Goal: Task Accomplishment & Management: Manage account settings

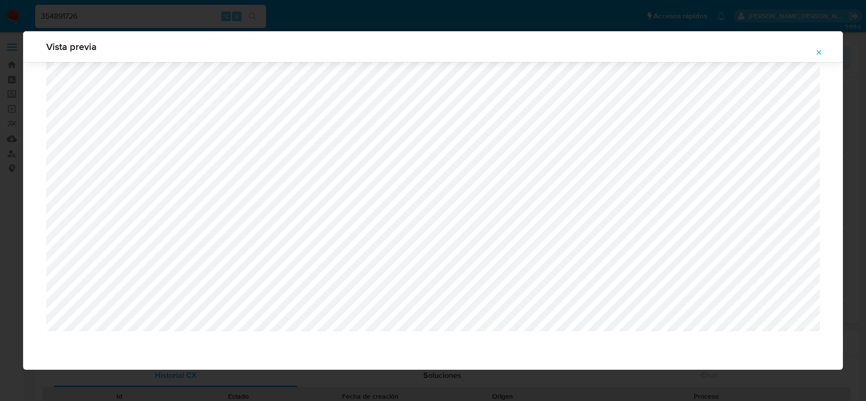
select select "10"
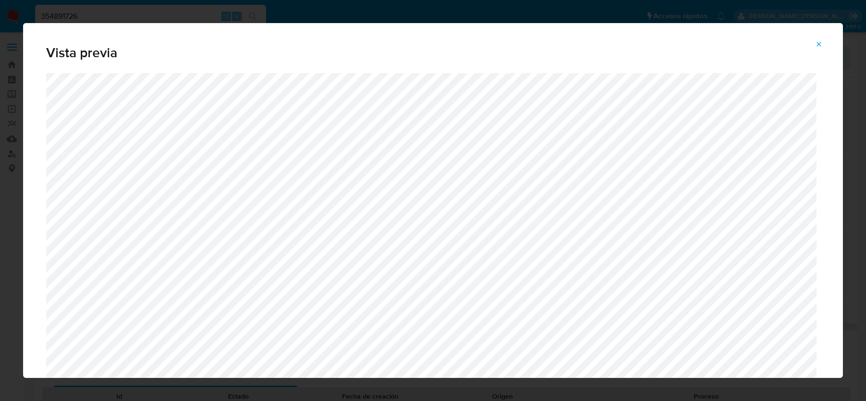
click at [811, 42] on button "Attachment preview" at bounding box center [819, 44] width 21 height 15
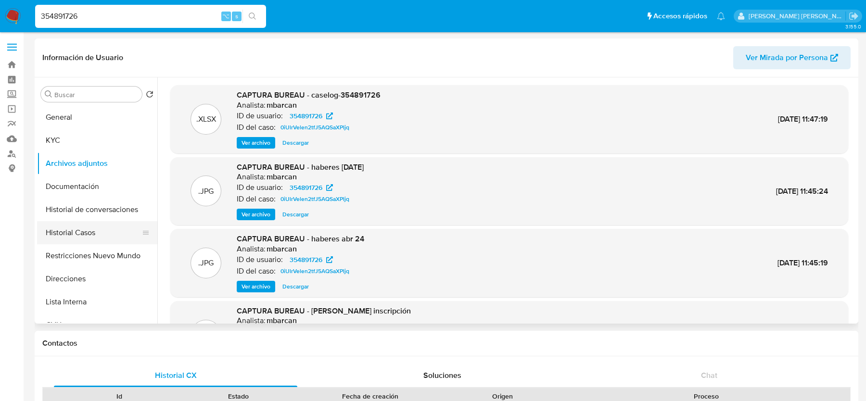
click at [100, 231] on button "Historial Casos" at bounding box center [93, 232] width 113 height 23
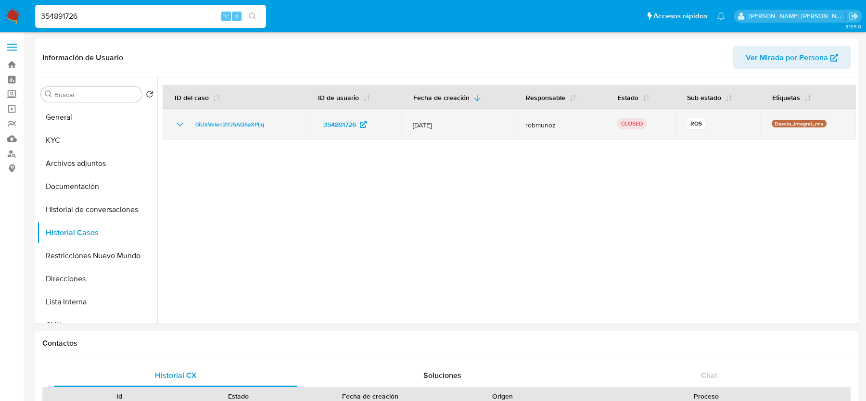
click at [288, 125] on div "0iUlrVelen2tfJ5AQSaXPljq" at bounding box center [234, 125] width 120 height 12
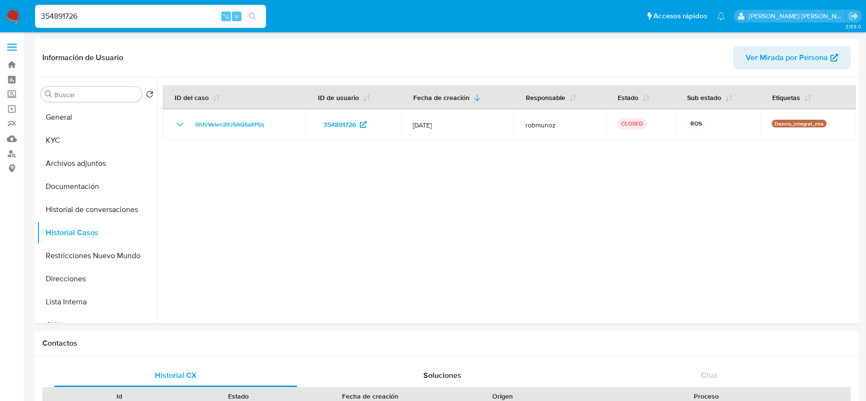
click at [325, 233] on div at bounding box center [506, 200] width 699 height 246
click at [74, 108] on button "General" at bounding box center [93, 117] width 113 height 23
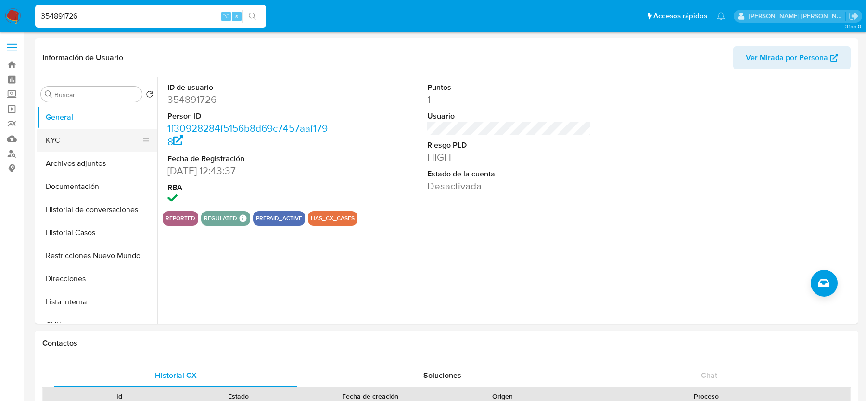
click at [74, 138] on button "KYC" at bounding box center [93, 140] width 113 height 23
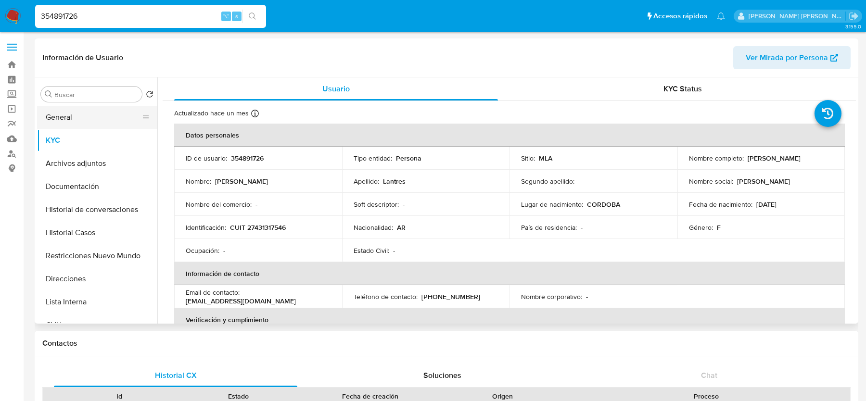
click at [110, 124] on button "General" at bounding box center [93, 117] width 113 height 23
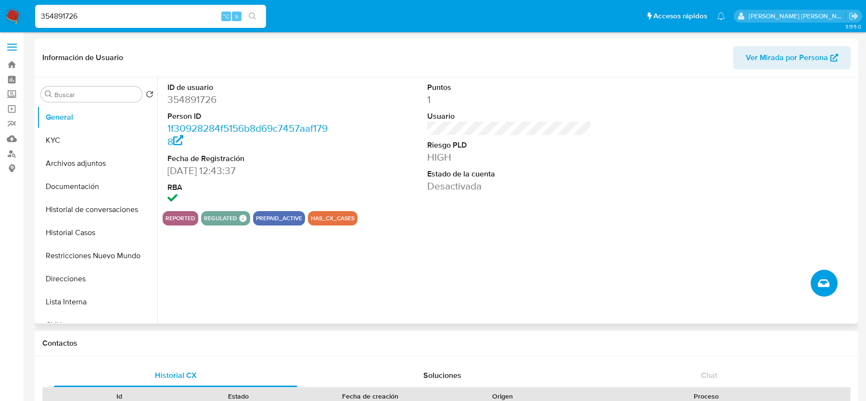
click at [819, 291] on button "Crear caso manual" at bounding box center [824, 283] width 27 height 27
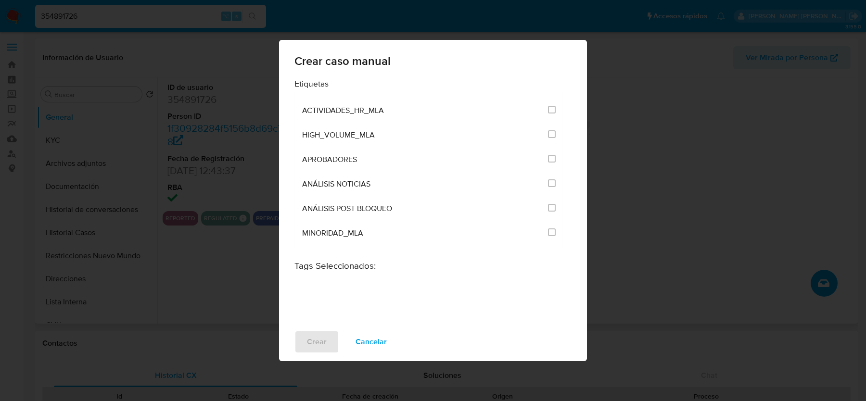
scroll to position [1923, 0]
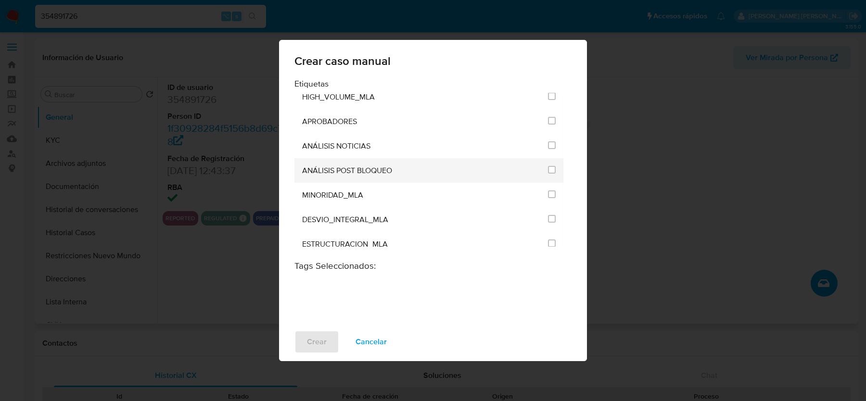
click at [378, 166] on span "ANÁLISIS POST BLOQUEO" at bounding box center [347, 171] width 90 height 10
click at [549, 166] on input "3249" at bounding box center [552, 170] width 8 height 8
checkbox input "true"
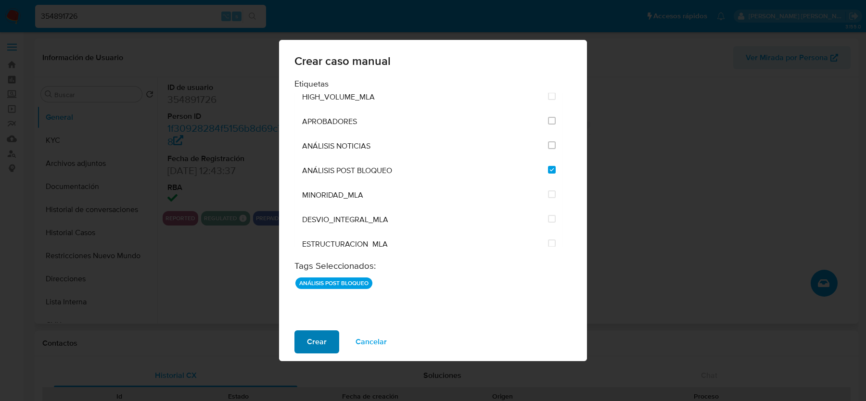
click at [313, 349] on span "Crear" at bounding box center [317, 342] width 20 height 21
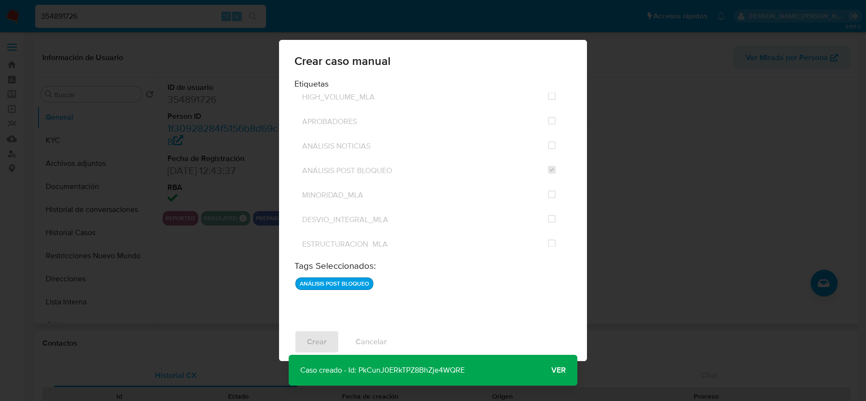
click at [562, 371] on span "Ver" at bounding box center [559, 371] width 14 height 0
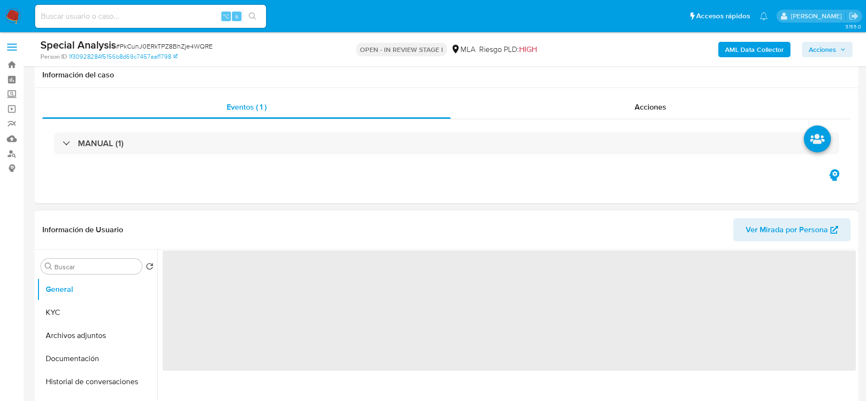
scroll to position [96, 0]
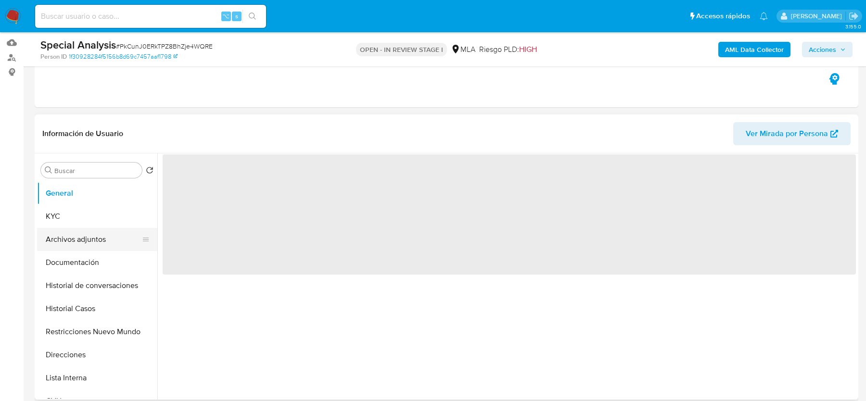
click at [85, 236] on button "Archivos adjuntos" at bounding box center [93, 239] width 113 height 23
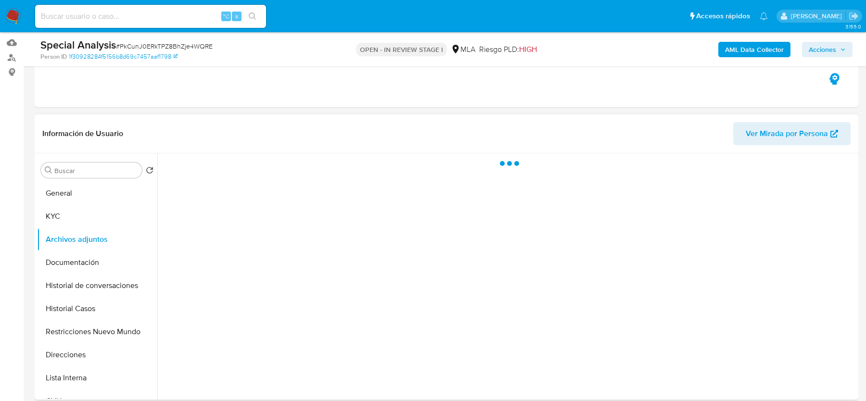
select select "10"
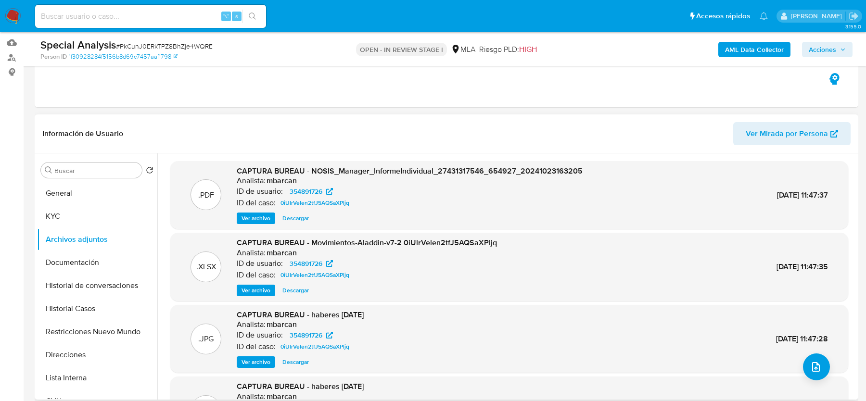
scroll to position [30, 0]
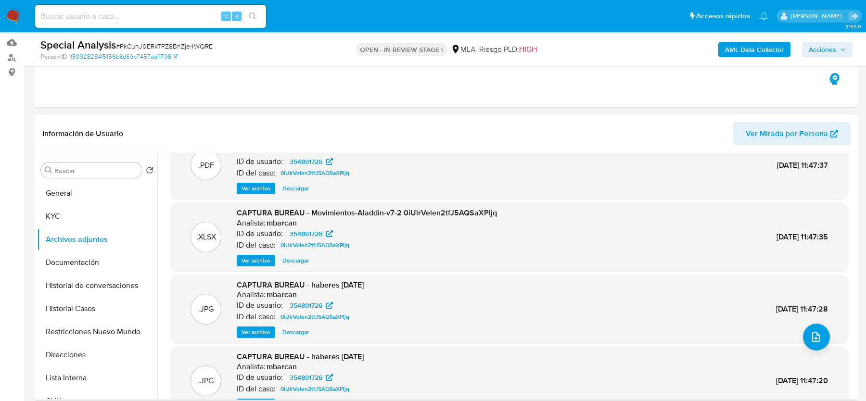
click at [828, 341] on div ".JPG CAPTURA BUREAU - haberes may 24 Analista: mbarcan ID de usuario: 354891726…" at bounding box center [509, 309] width 678 height 68
click at [810, 341] on icon "upload-file" at bounding box center [816, 338] width 12 height 12
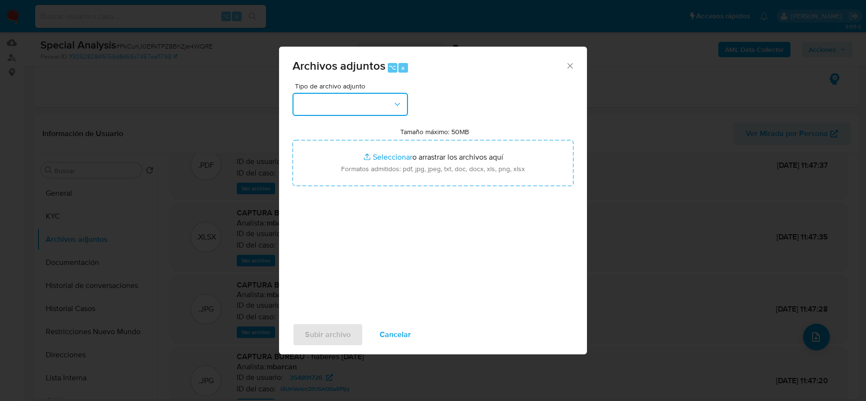
click at [372, 95] on button "button" at bounding box center [351, 104] width 116 height 23
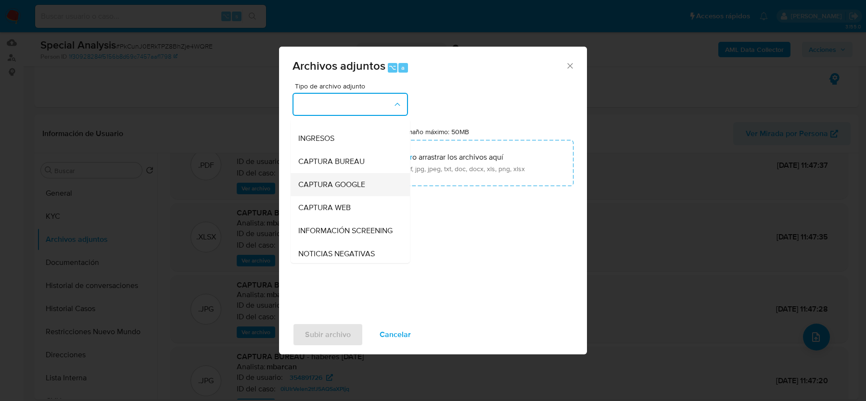
scroll to position [14, 0]
click at [342, 144] on div "INGRESOS" at bounding box center [347, 139] width 98 height 23
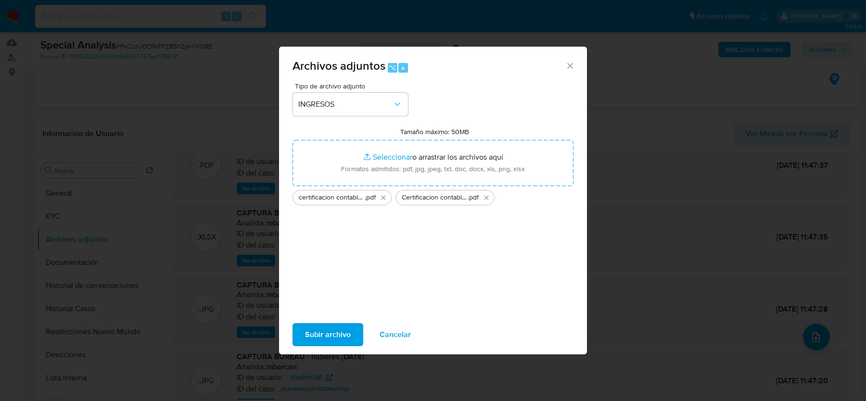
click at [331, 328] on span "Subir archivo" at bounding box center [328, 334] width 46 height 21
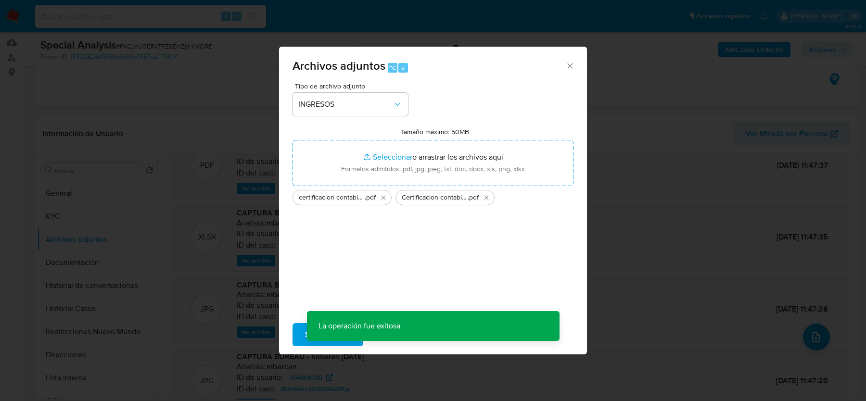
scroll to position [58, 0]
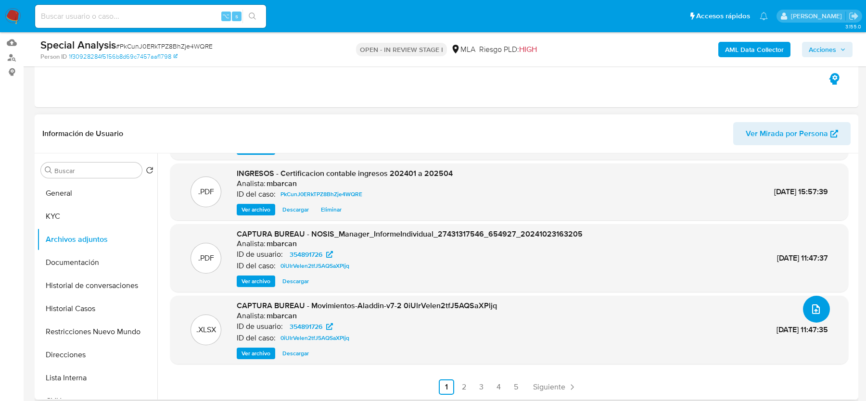
click at [819, 317] on button "upload-file" at bounding box center [816, 309] width 27 height 27
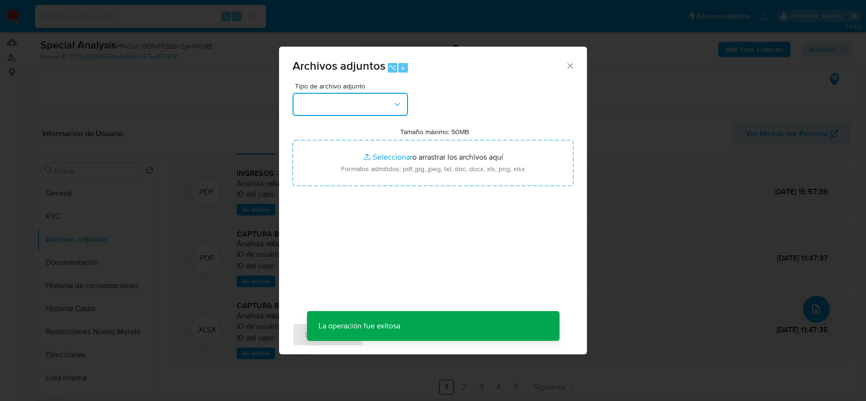
click at [390, 105] on button "button" at bounding box center [351, 104] width 116 height 23
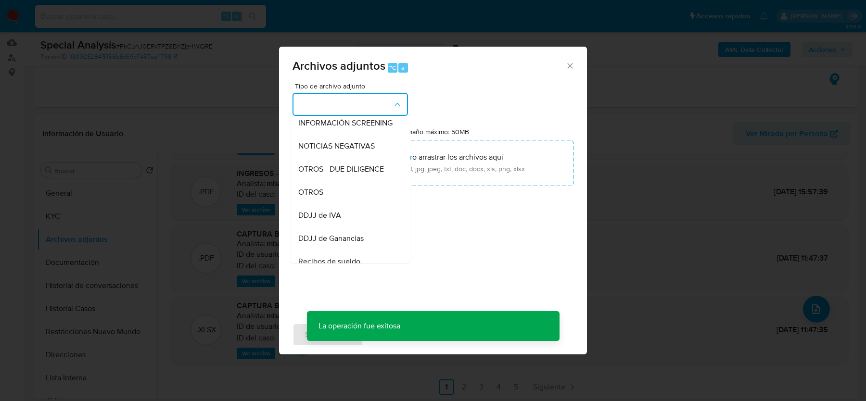
scroll to position [171, 0]
click at [344, 141] on div "OTROS" at bounding box center [347, 144] width 98 height 23
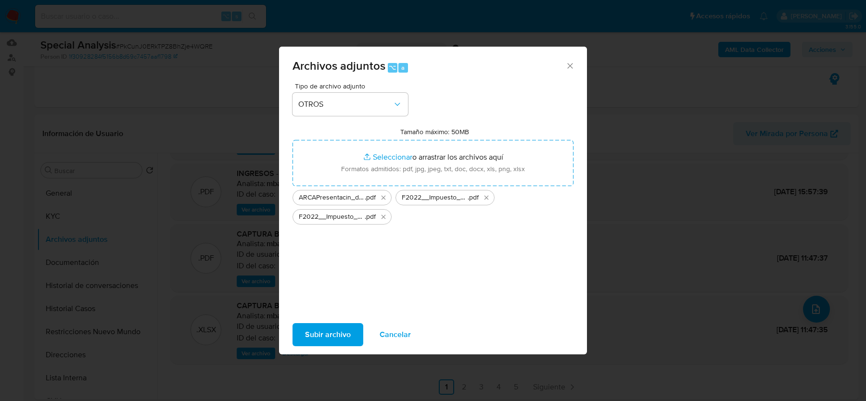
click at [326, 334] on span "Subir archivo" at bounding box center [328, 334] width 46 height 21
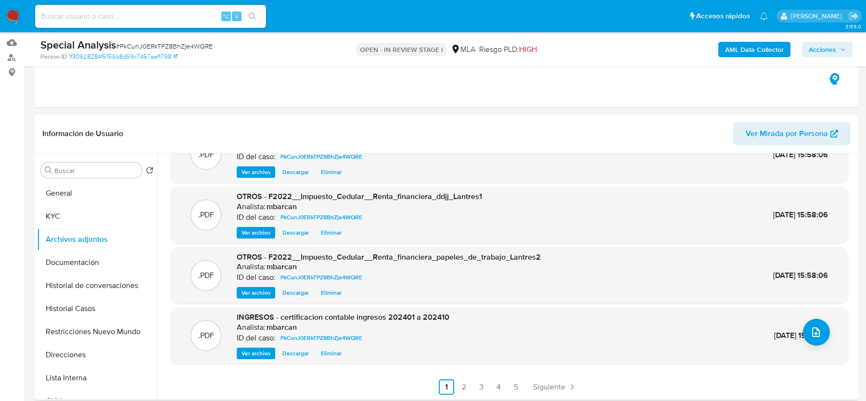
scroll to position [0, 0]
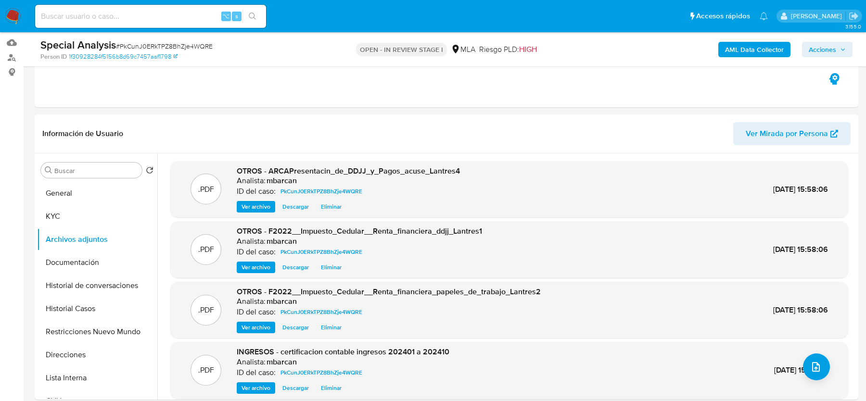
click at [101, 18] on input at bounding box center [150, 16] width 231 height 13
paste input "EYz2AaSbrnWHvKKEC6DV4jJI"
type input "EYz2AaSbrnWHvKKEC6DV4jJI"
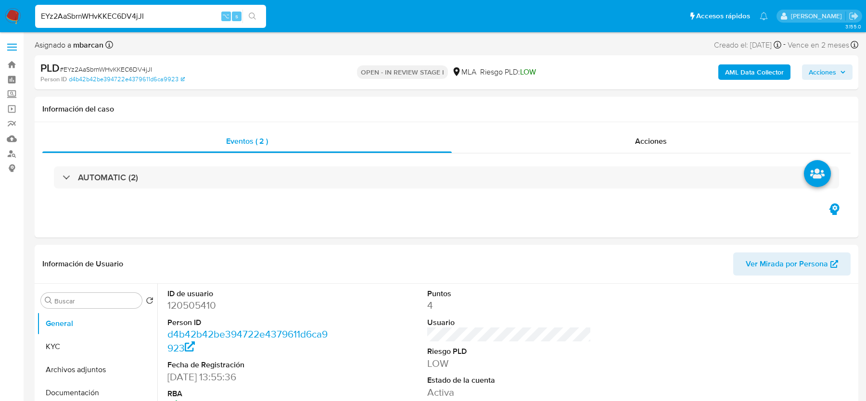
select select "10"
click at [97, 24] on div "EYz2AaSbrnWHvKKEC6DV4jJI ⌥ s" at bounding box center [150, 16] width 231 height 23
click at [95, 13] on input "EYz2AaSbrnWHvKKEC6DV4jJI" at bounding box center [150, 16] width 231 height 13
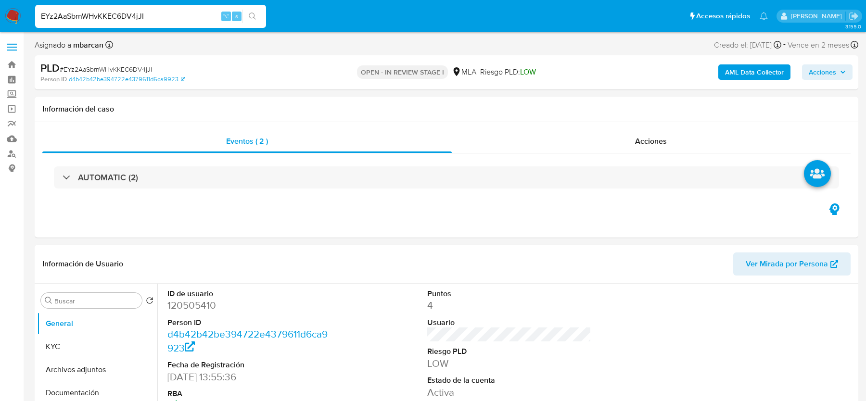
paste input "354891726"
type input "354891726"
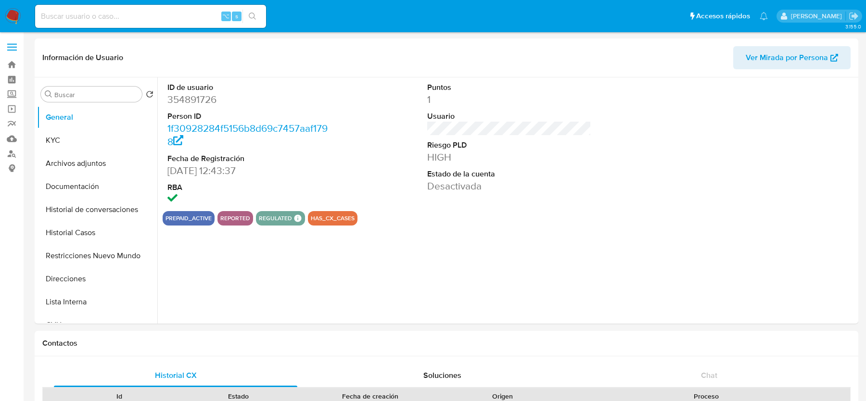
select select "10"
click at [86, 238] on button "Historial Casos" at bounding box center [93, 232] width 113 height 23
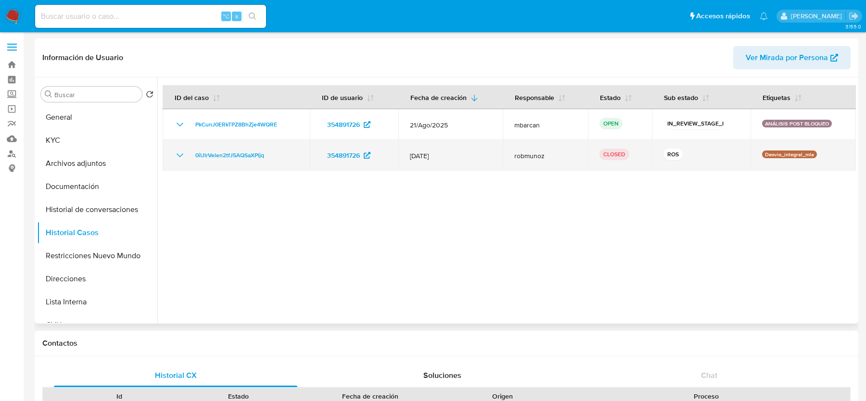
click at [278, 153] on div "0iUlrVelen2tfJ5AQSaXPljq" at bounding box center [236, 156] width 124 height 12
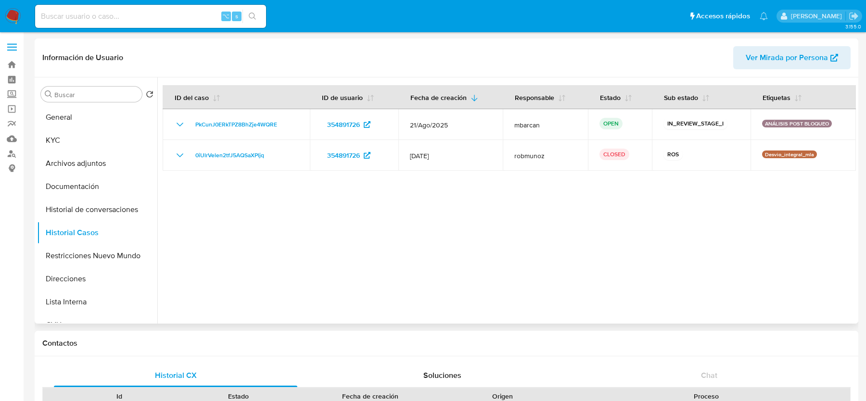
click at [232, 238] on div at bounding box center [506, 200] width 699 height 246
click at [100, 164] on button "Archivos adjuntos" at bounding box center [93, 163] width 113 height 23
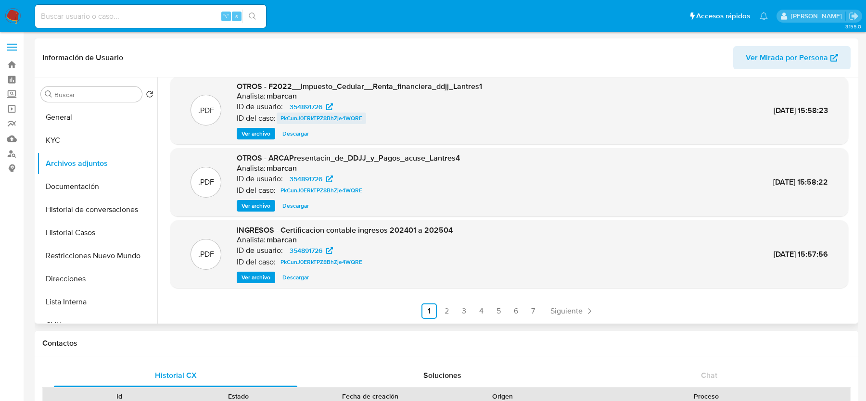
scroll to position [65, 0]
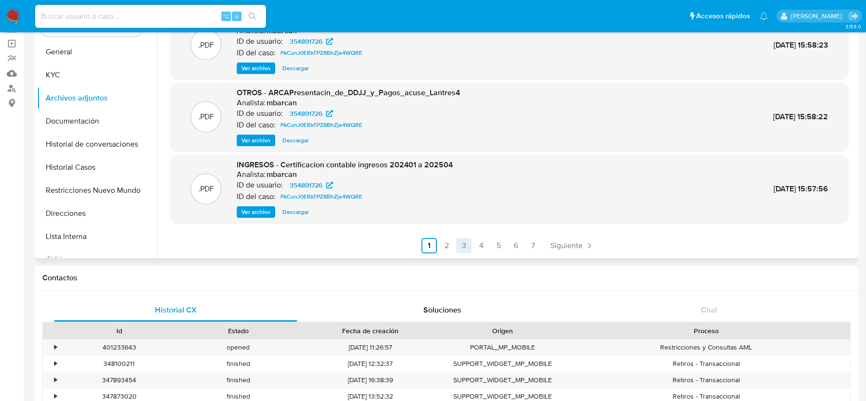
click at [469, 246] on link "3" at bounding box center [463, 245] width 15 height 15
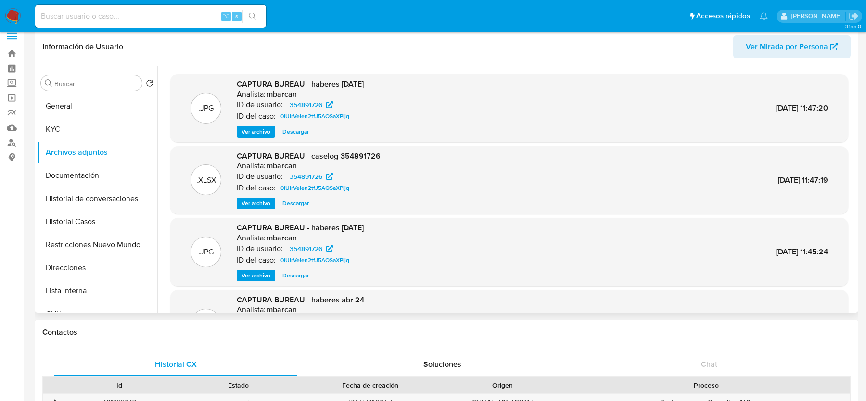
scroll to position [10, 0]
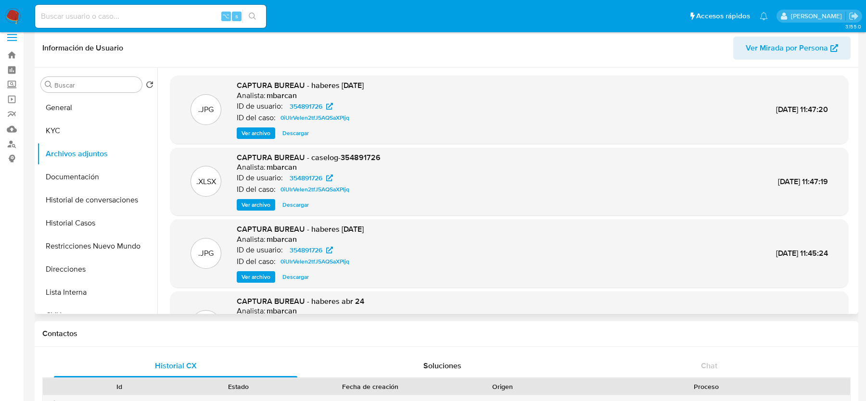
click at [258, 209] on span "Ver archivo" at bounding box center [256, 205] width 29 height 10
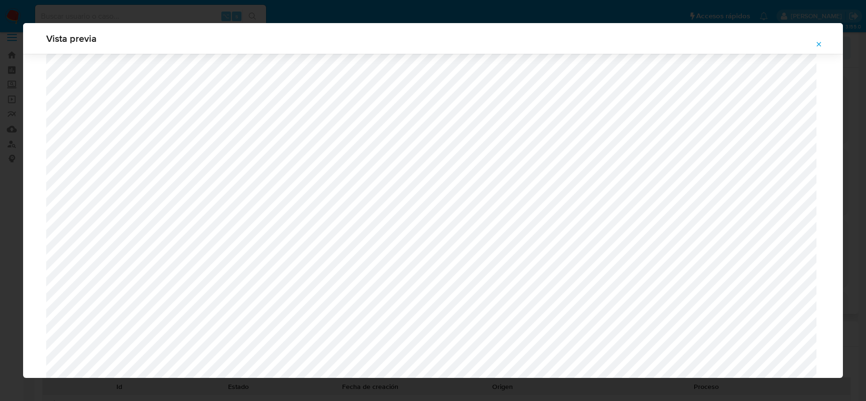
scroll to position [792, 0]
click at [818, 44] on icon "Attachment preview" at bounding box center [819, 44] width 4 height 4
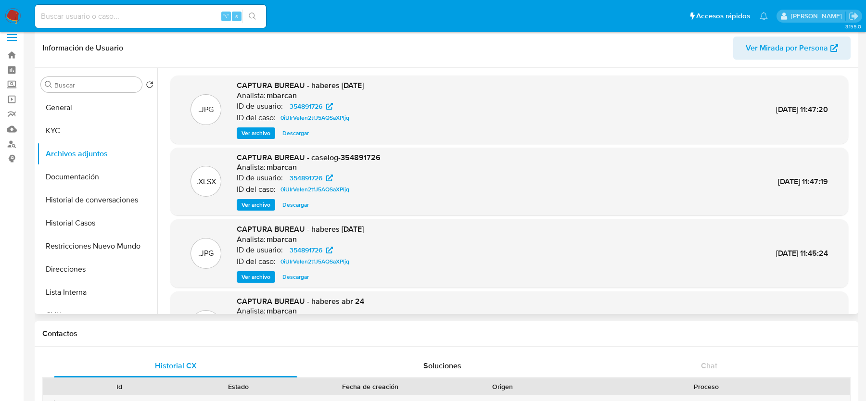
click at [89, 20] on input at bounding box center [150, 16] width 231 height 13
paste input "EYz2AaSbrnWHvKKEC6DV4jJI"
type input "EYz2AaSbrnWHvKKEC6DV4jJI"
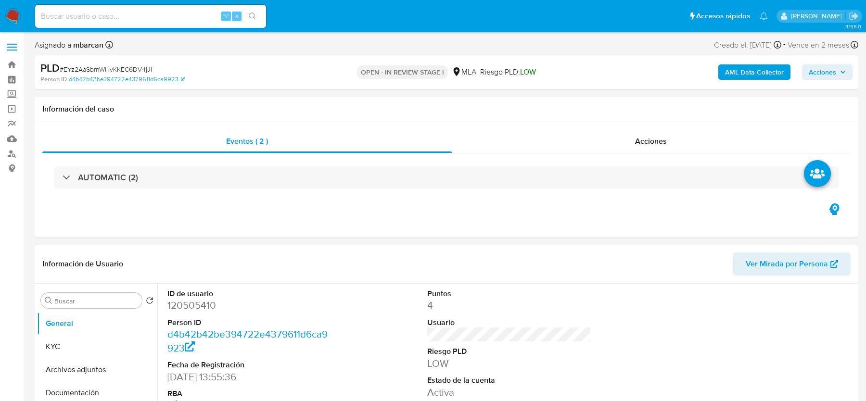
select select "10"
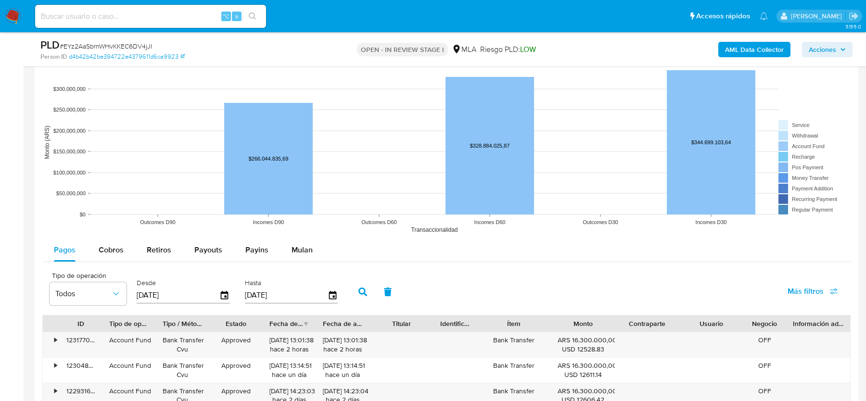
scroll to position [1489, 0]
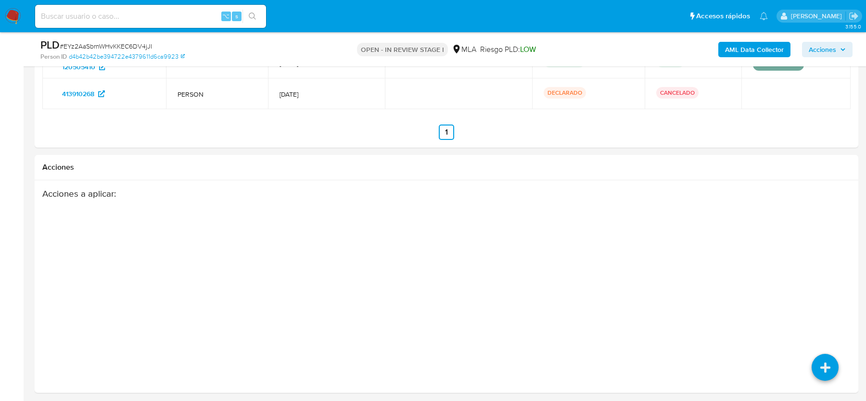
click at [144, 49] on span "# EYz2AaSbrnWHvKKEC6DV4jJI" at bounding box center [106, 46] width 92 height 10
copy span "EYz2AaSbrnWHvKKEC6DV4jJI"
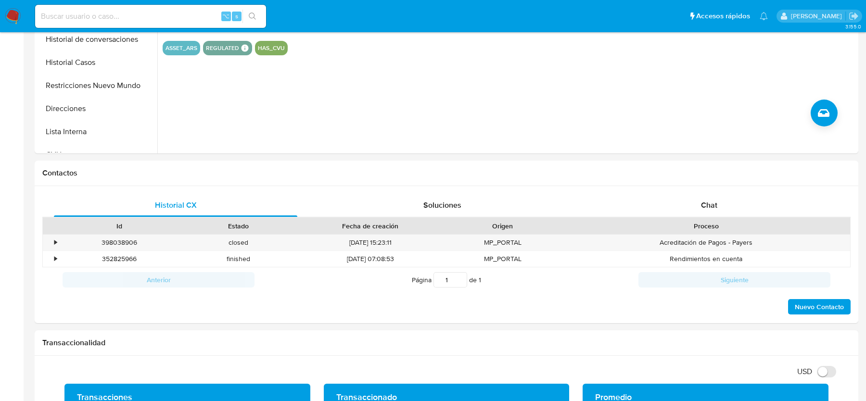
scroll to position [0, 0]
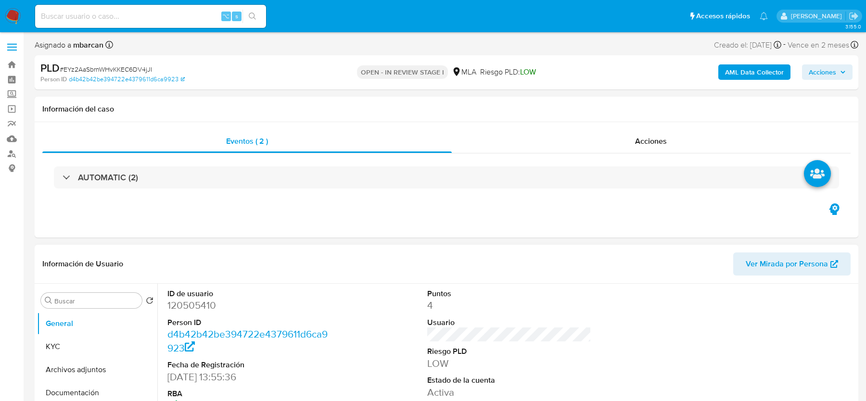
click at [208, 301] on dd "120505410" at bounding box center [249, 305] width 164 height 13
copy dd "120505410"
click at [102, 332] on button "General" at bounding box center [93, 323] width 113 height 23
click at [102, 340] on button "KYC" at bounding box center [93, 346] width 113 height 23
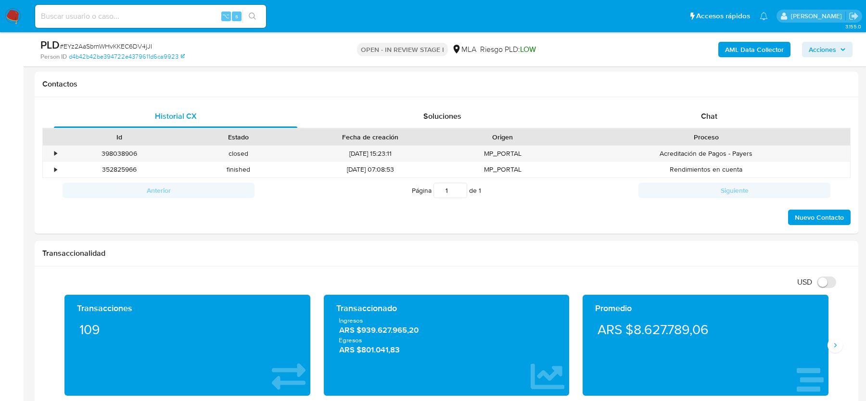
scroll to position [435, 0]
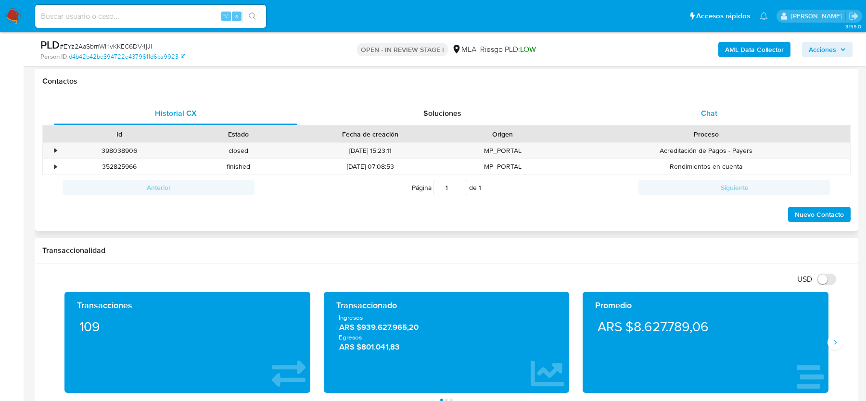
click at [703, 112] on span "Chat" at bounding box center [709, 113] width 16 height 11
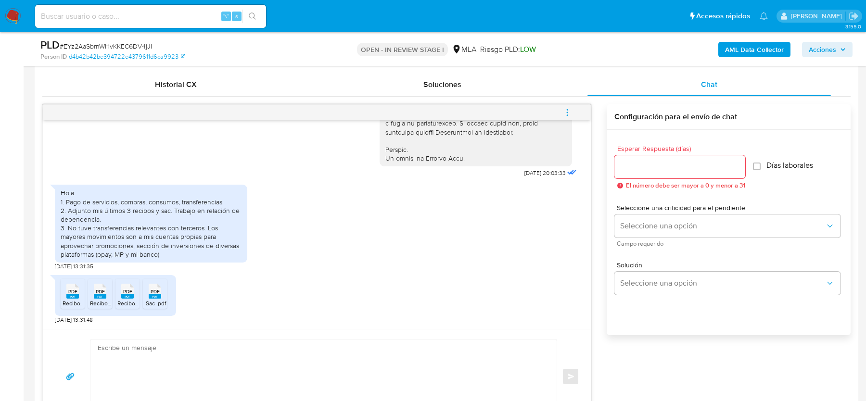
scroll to position [465, 0]
click at [68, 300] on span "Recibo 2.pdf" at bounding box center [79, 301] width 32 height 8
click at [96, 297] on span "Recibo 3.pdf" at bounding box center [106, 301] width 32 height 8
click at [126, 296] on icon "PDF" at bounding box center [127, 289] width 13 height 17
click at [160, 293] on rect at bounding box center [155, 295] width 13 height 4
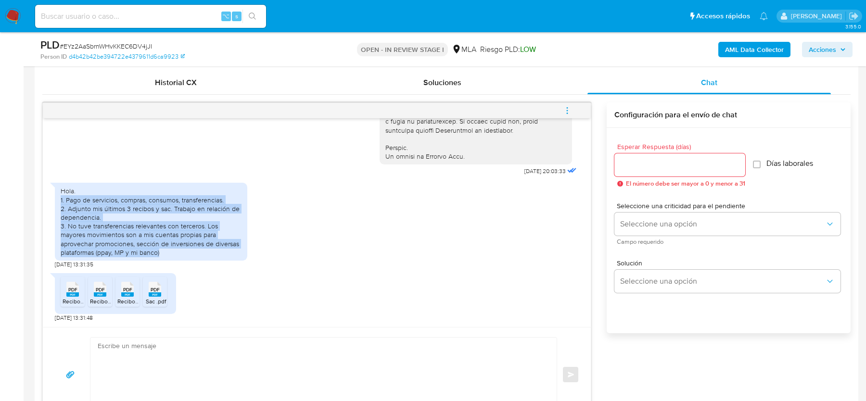
drag, startPoint x: 58, startPoint y: 199, endPoint x: 173, endPoint y: 253, distance: 126.8
click at [173, 253] on div "Hola. 1. Pago de servicios, compras, consumos, transferencias. 2. Adjunto mis ú…" at bounding box center [151, 222] width 193 height 78
copy div "1. Pago de servicios, compras, consumos, transferencias. 2. Adjunto mis últimos…"
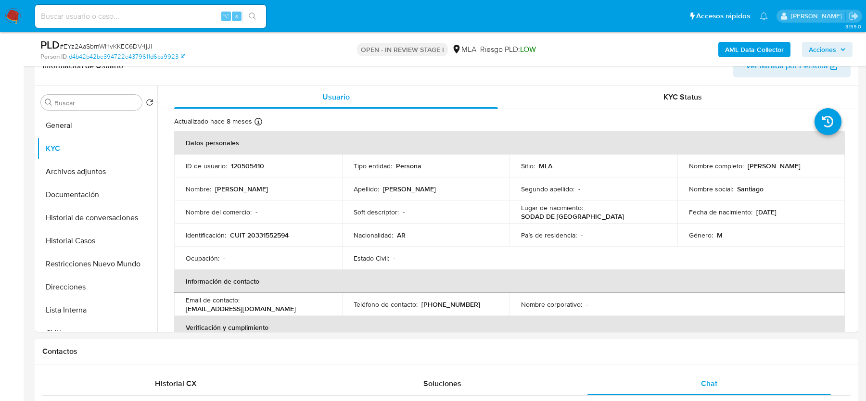
scroll to position [86, 0]
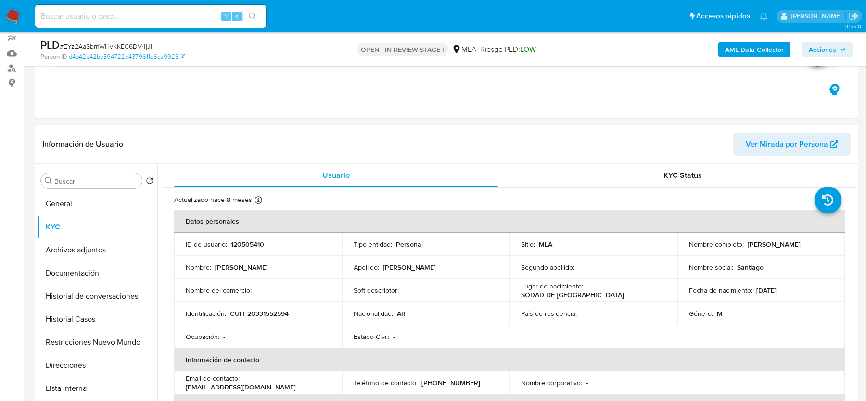
click at [259, 318] on td "Identificación : CUIT 20331552594" at bounding box center [258, 313] width 168 height 23
click at [265, 318] on td "Identificación : CUIT 20331552594" at bounding box center [258, 313] width 168 height 23
click at [270, 317] on p "CUIT 20331552594" at bounding box center [259, 313] width 59 height 9
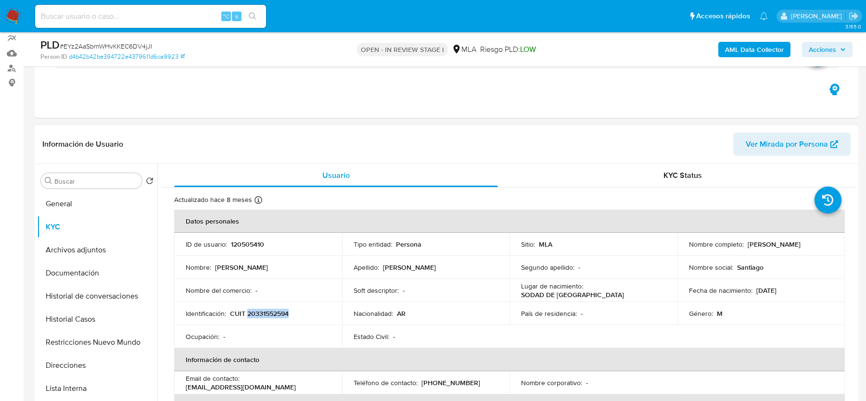
click at [270, 317] on p "CUIT 20331552594" at bounding box center [259, 313] width 59 height 9
copy p "20331552594"
click at [735, 52] on b "AML Data Collector" at bounding box center [754, 49] width 59 height 15
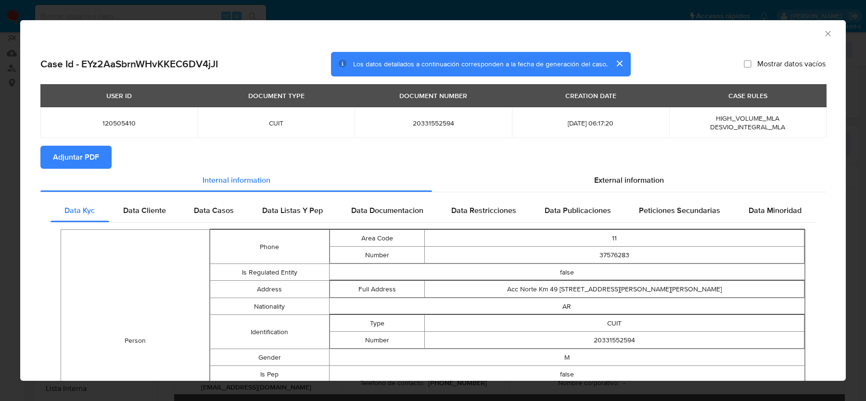
click at [72, 152] on span "Adjuntar PDF" at bounding box center [76, 157] width 46 height 21
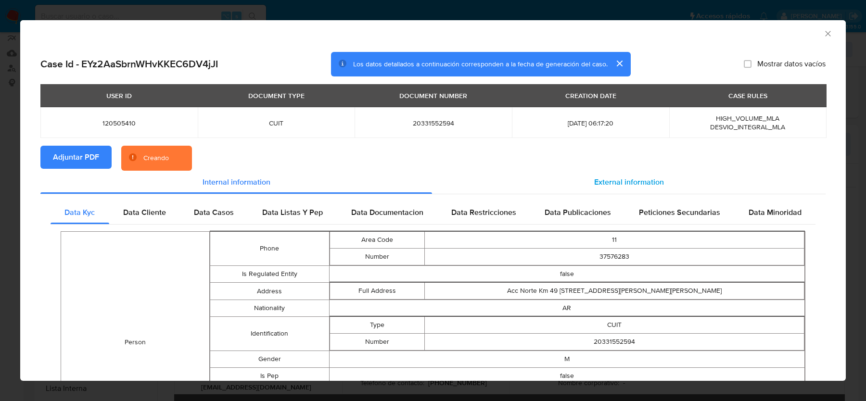
click at [685, 176] on div "External information" at bounding box center [629, 182] width 394 height 23
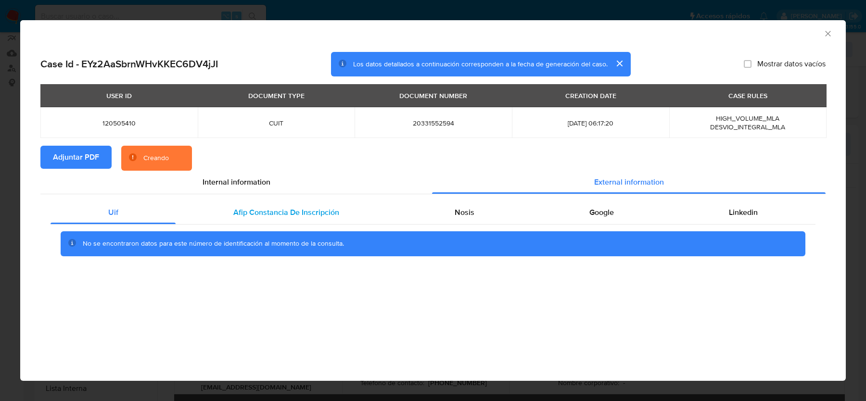
click at [292, 217] on span "Afip Constancia De Inscripción" at bounding box center [286, 212] width 106 height 11
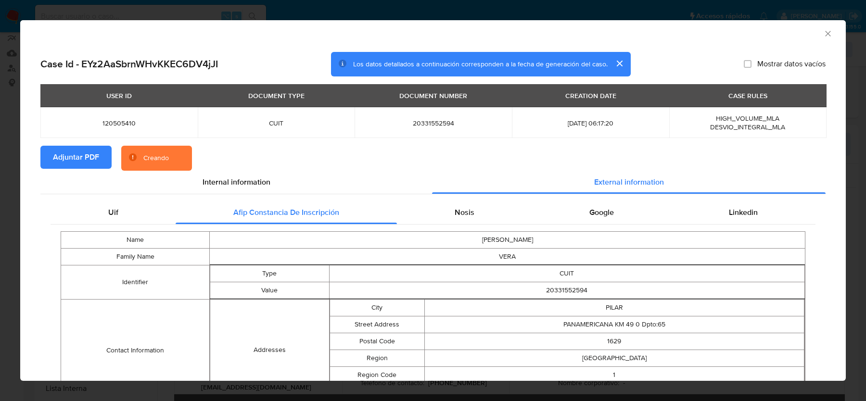
scroll to position [86, 0]
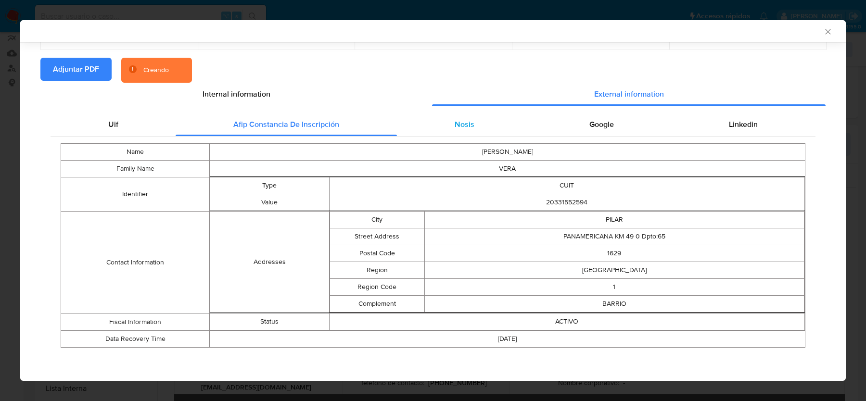
click at [451, 118] on div "Nosis" at bounding box center [464, 124] width 135 height 23
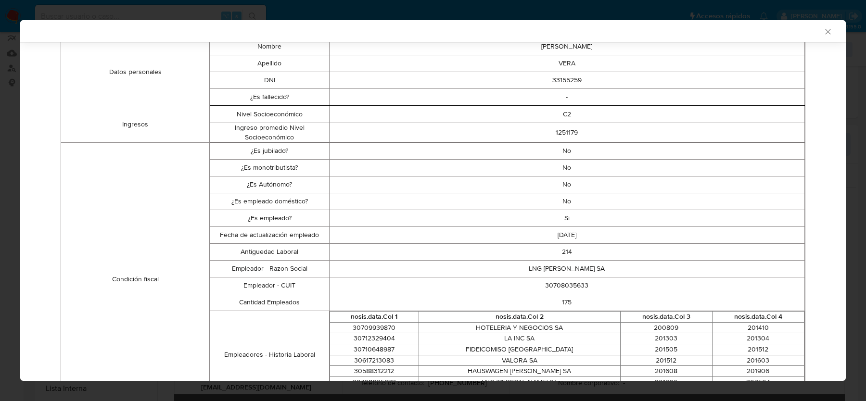
scroll to position [193, 0]
click at [561, 284] on td "30708035633" at bounding box center [567, 284] width 476 height 17
copy td "30708035633"
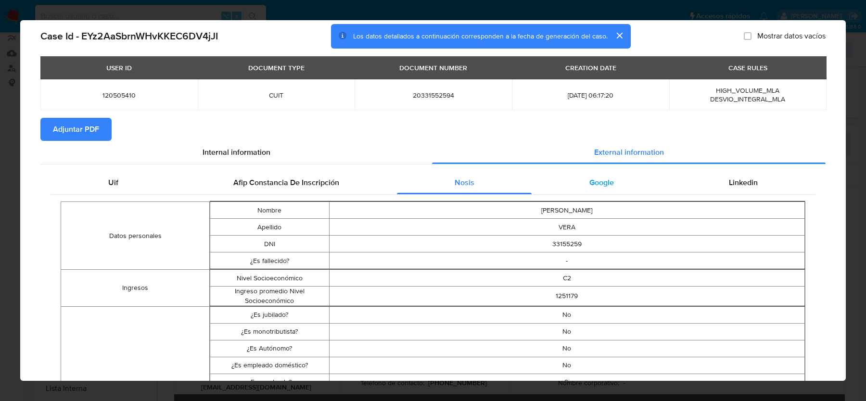
scroll to position [0, 0]
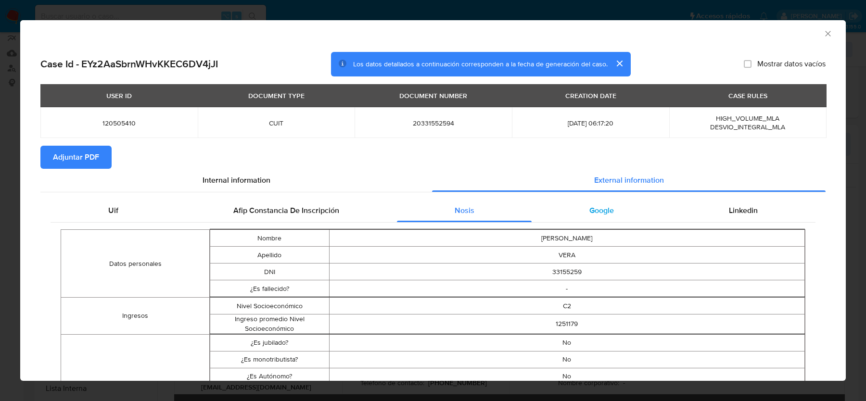
click at [585, 212] on div "Google" at bounding box center [602, 210] width 140 height 23
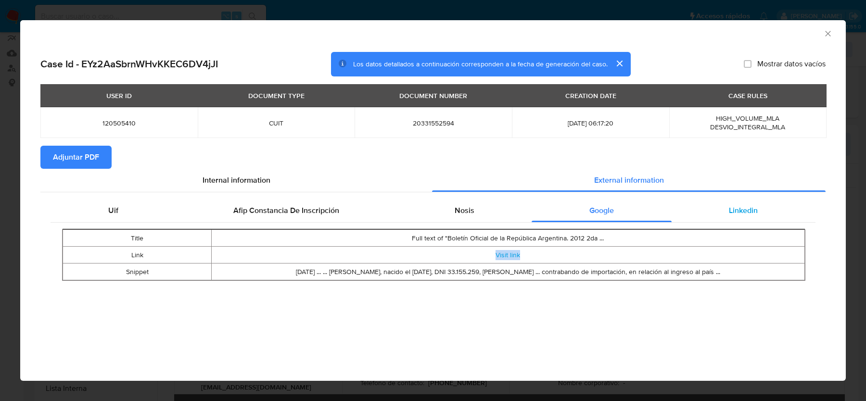
click at [729, 208] on div "Linkedin" at bounding box center [744, 210] width 144 height 23
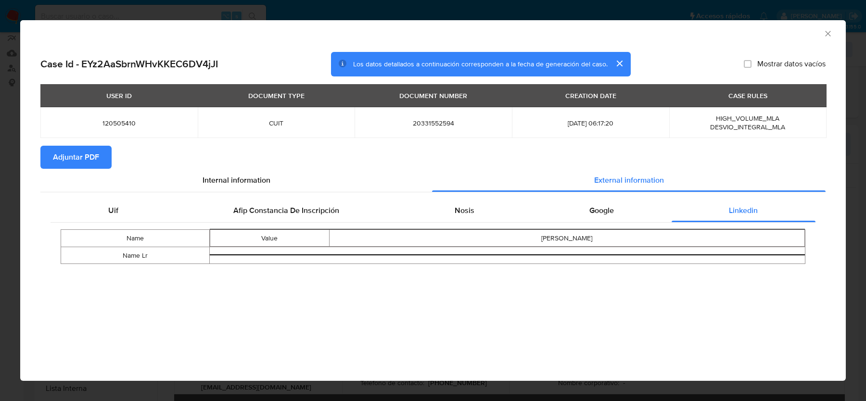
click at [827, 34] on icon "Cerrar ventana" at bounding box center [828, 34] width 10 height 10
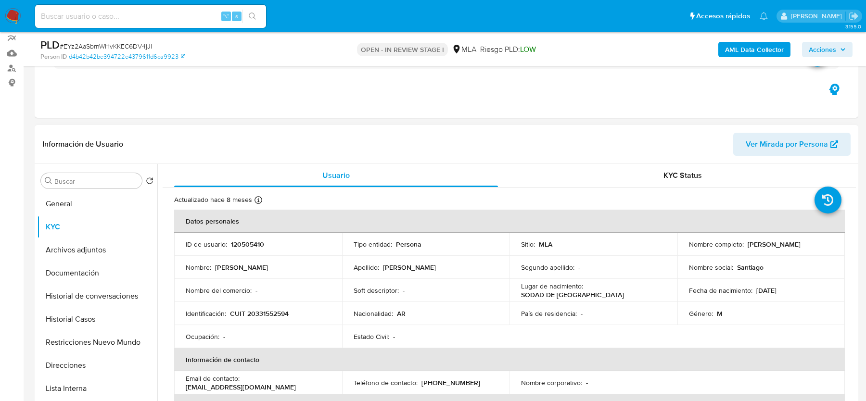
click at [755, 246] on p "Santiago Julian Vera" at bounding box center [774, 244] width 53 height 9
click at [750, 246] on p "Santiago Julian Vera" at bounding box center [774, 244] width 53 height 9
drag, startPoint x: 748, startPoint y: 244, endPoint x: 818, endPoint y: 244, distance: 69.8
click at [818, 244] on div "Nombre completo : Santiago Julian Vera" at bounding box center [761, 244] width 145 height 9
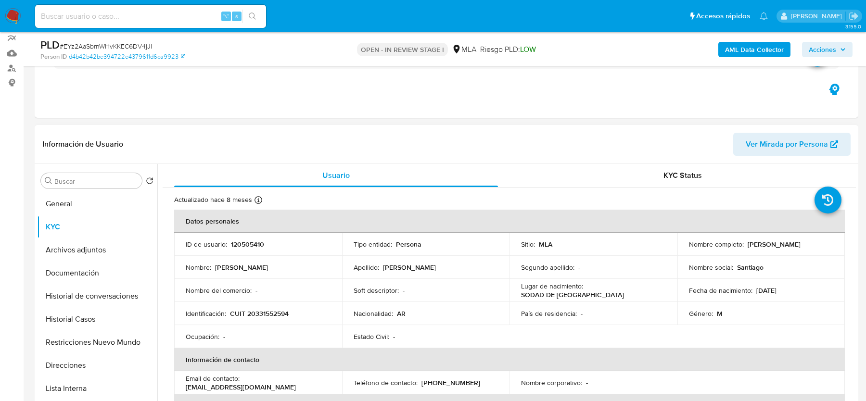
copy p "Santiago Julian Vera"
click at [763, 45] on b "AML Data Collector" at bounding box center [754, 49] width 59 height 15
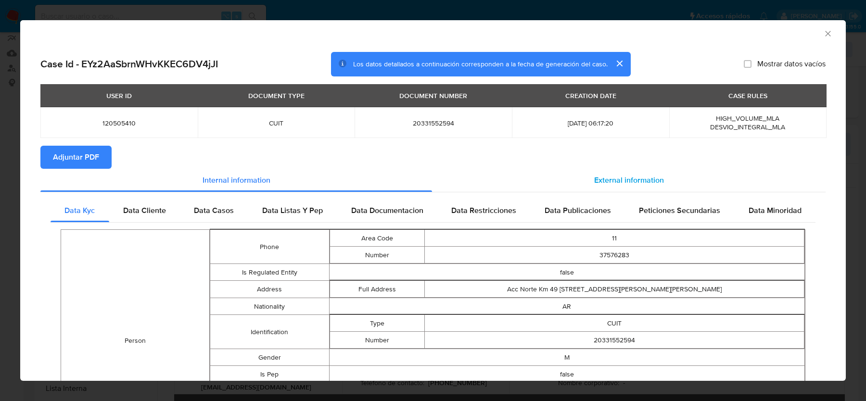
click at [635, 188] on div "External information" at bounding box center [629, 180] width 394 height 23
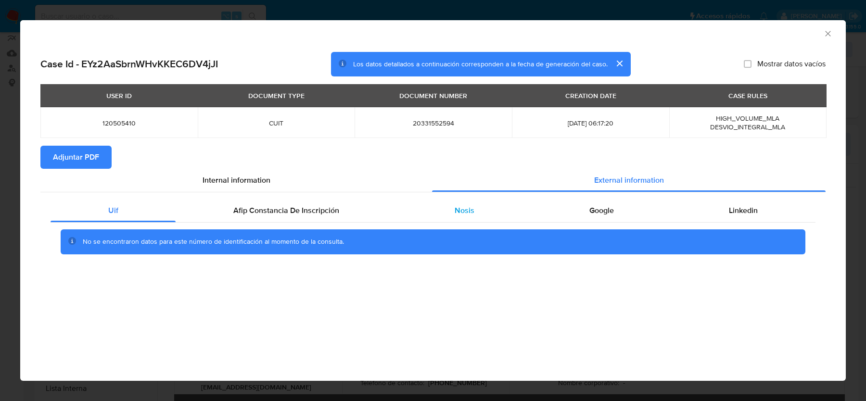
click at [480, 218] on div "Nosis" at bounding box center [464, 210] width 135 height 23
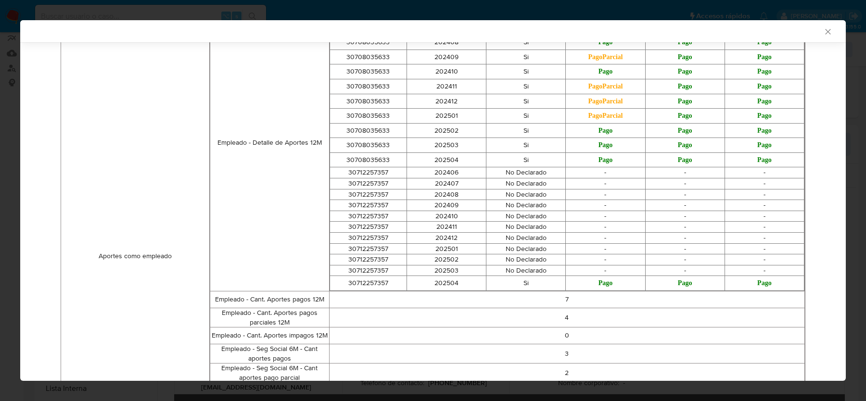
scroll to position [983, 0]
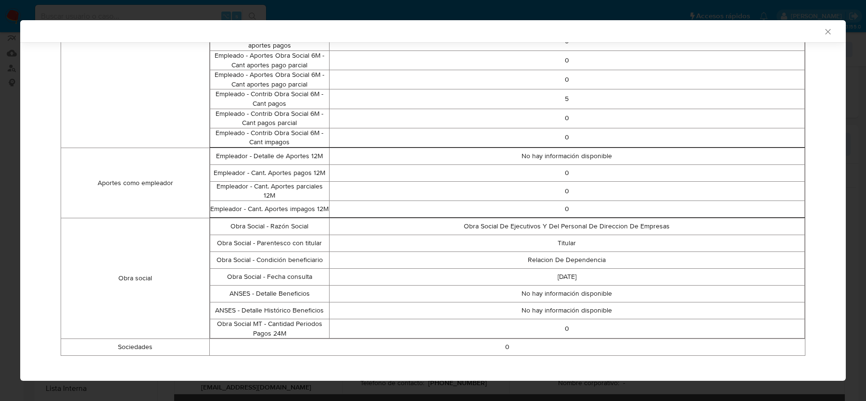
drag, startPoint x: 513, startPoint y: 337, endPoint x: 472, endPoint y: 354, distance: 43.8
click at [512, 339] on td "0" at bounding box center [508, 347] width 596 height 17
click at [829, 37] on div "AML Data Collector" at bounding box center [433, 31] width 826 height 22
click at [827, 31] on icon "Cerrar ventana" at bounding box center [828, 32] width 10 height 10
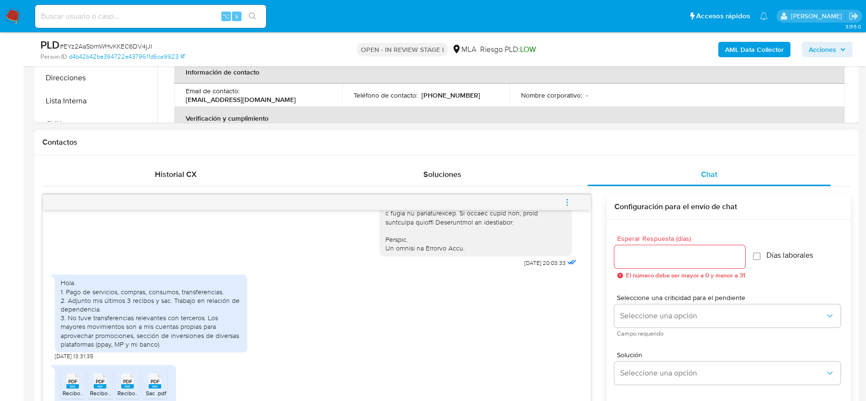
scroll to position [453, 0]
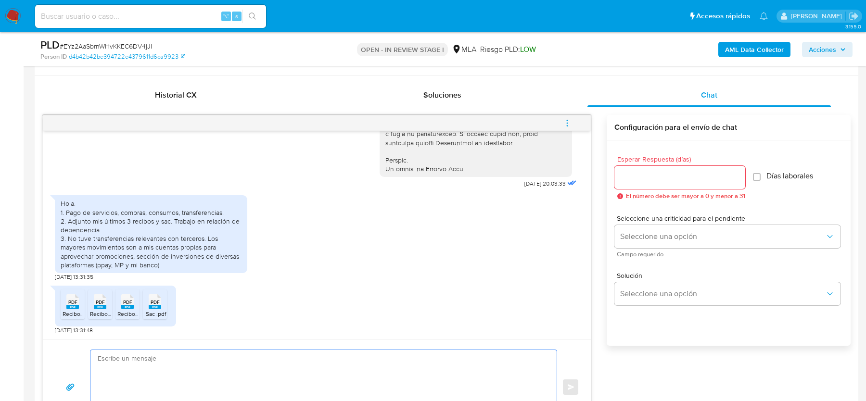
click at [129, 367] on textarea at bounding box center [321, 387] width 447 height 74
paste textarea "Hola, ¡Muchas gracias por tu respuesta! Confirmamos la recepción de la document…"
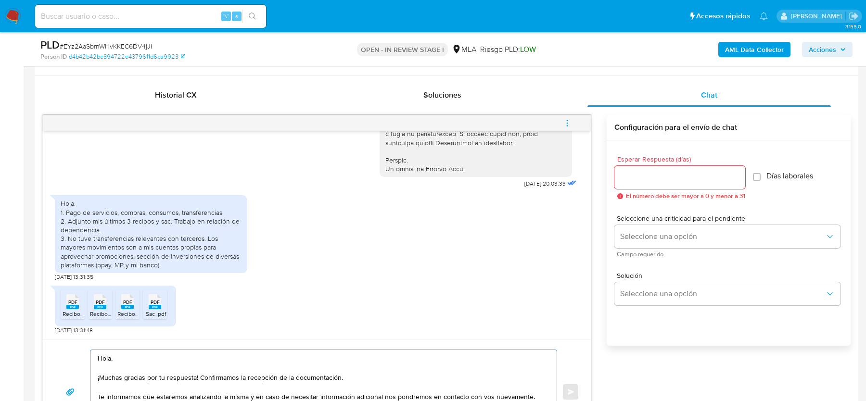
scroll to position [480, 0]
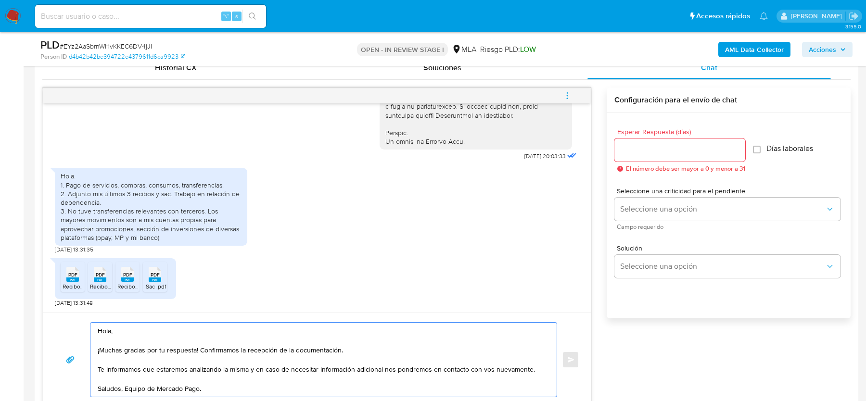
type textarea "Hola, ¡Muchas gracias por tu respuesta! Confirmamos la recepción de la document…"
click at [681, 150] on input "Esperar Respuesta (días)" at bounding box center [680, 150] width 131 height 13
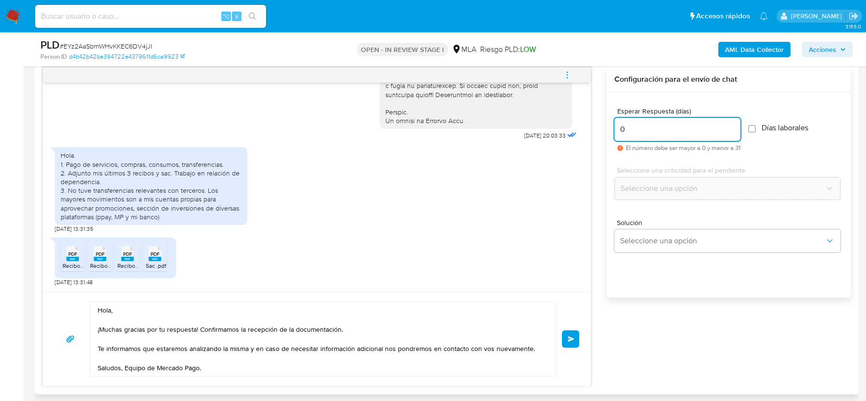
scroll to position [509, 0]
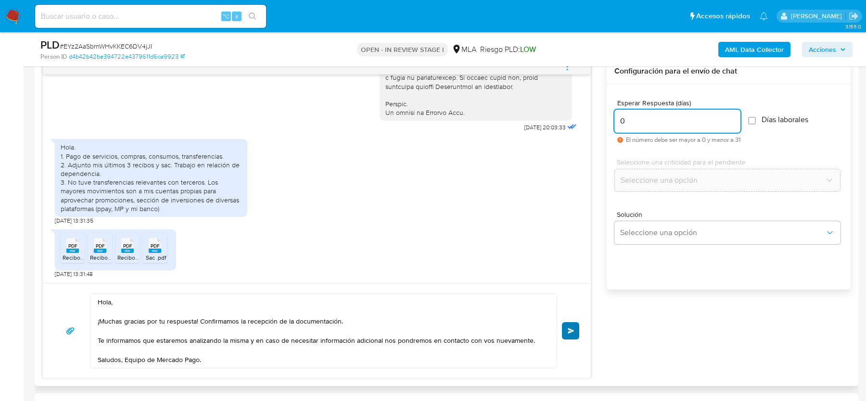
type input "0"
click at [569, 329] on span "Enviar" at bounding box center [571, 331] width 7 height 6
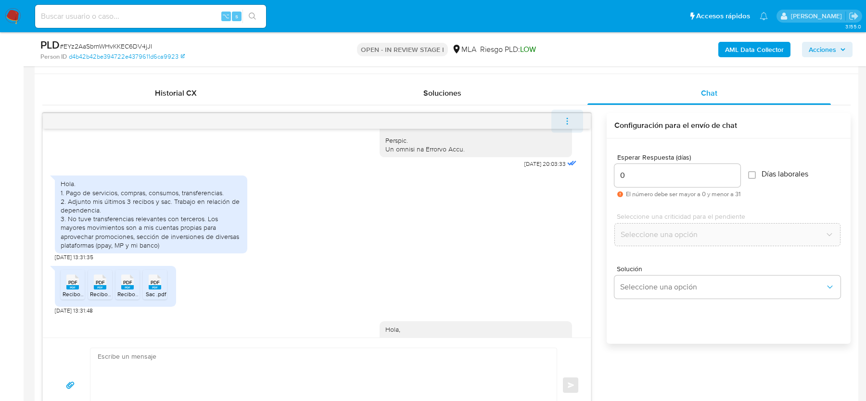
scroll to position [605, 0]
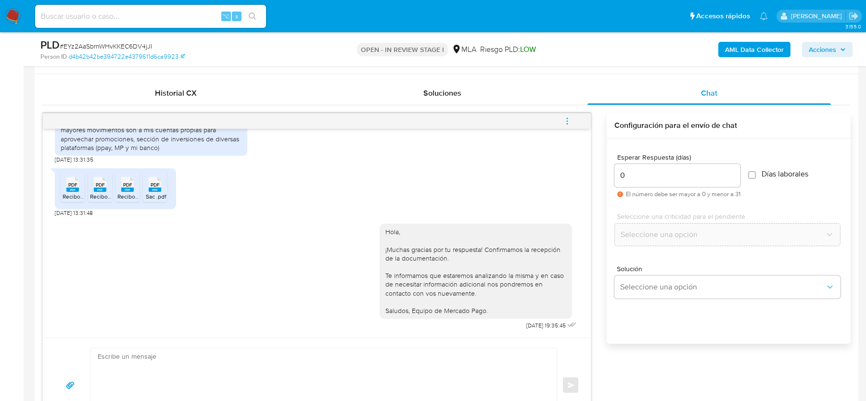
click at [569, 117] on icon "menu-action" at bounding box center [567, 121] width 9 height 9
click at [500, 101] on li "Cerrar conversación" at bounding box center [502, 101] width 99 height 17
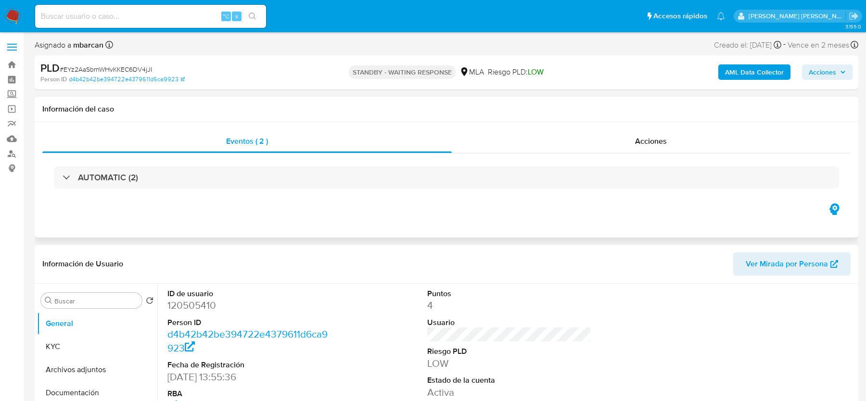
select select "10"
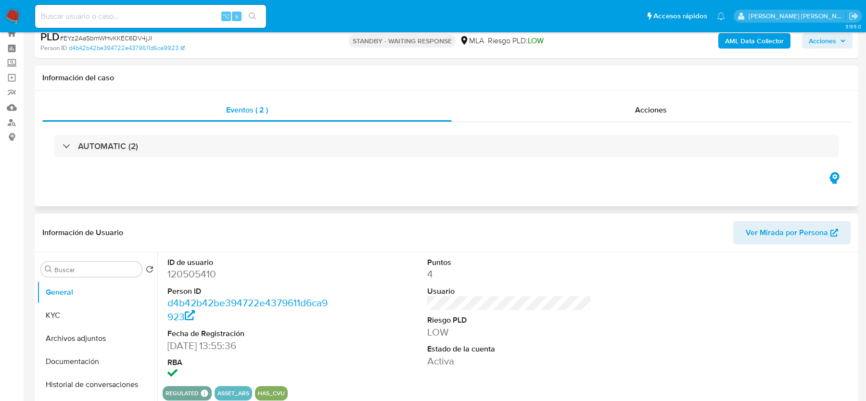
scroll to position [30, 0]
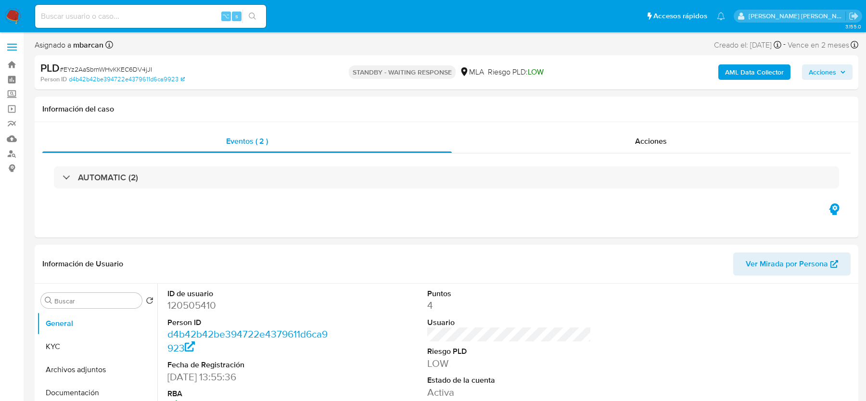
select select "10"
click at [106, 14] on input at bounding box center [150, 16] width 231 height 13
paste input "354891726"
type input "354891726"
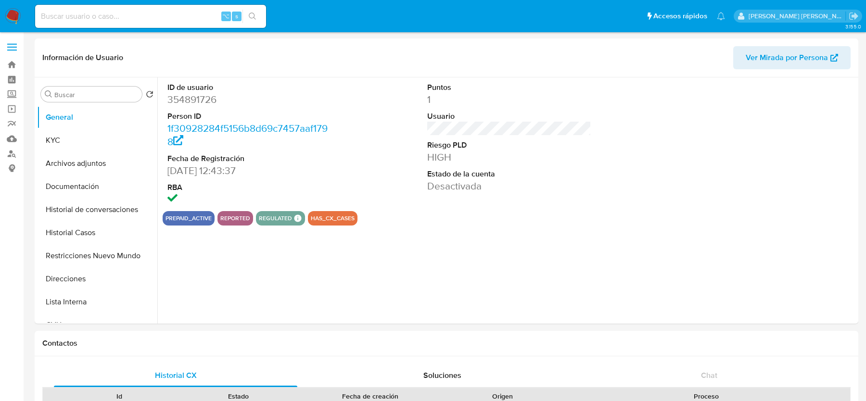
select select "10"
click at [73, 250] on button "Restricciones Nuevo Mundo" at bounding box center [93, 255] width 113 height 23
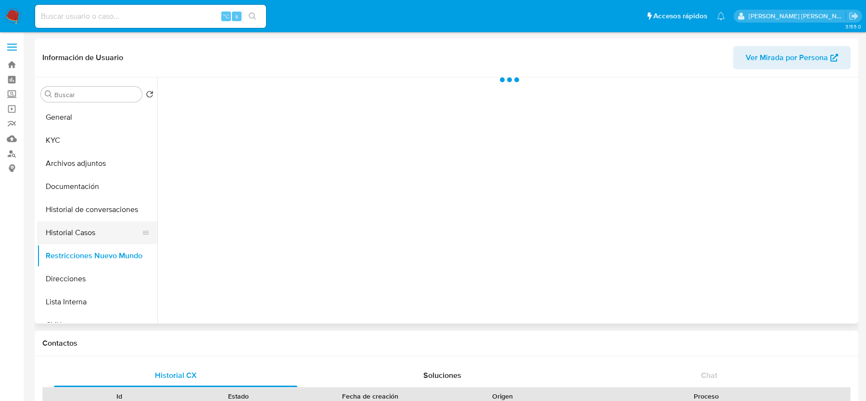
click at [73, 234] on button "Historial Casos" at bounding box center [93, 232] width 113 height 23
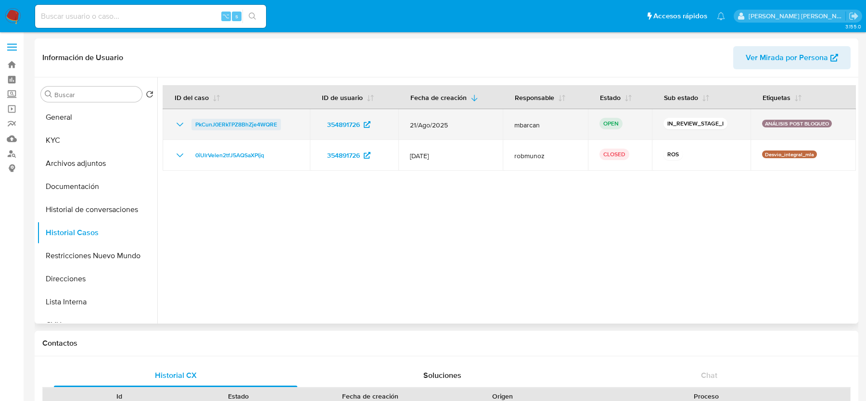
click at [209, 122] on span "PkCunJ0ERkTPZ8BhZje4WQRE" at bounding box center [236, 125] width 82 height 12
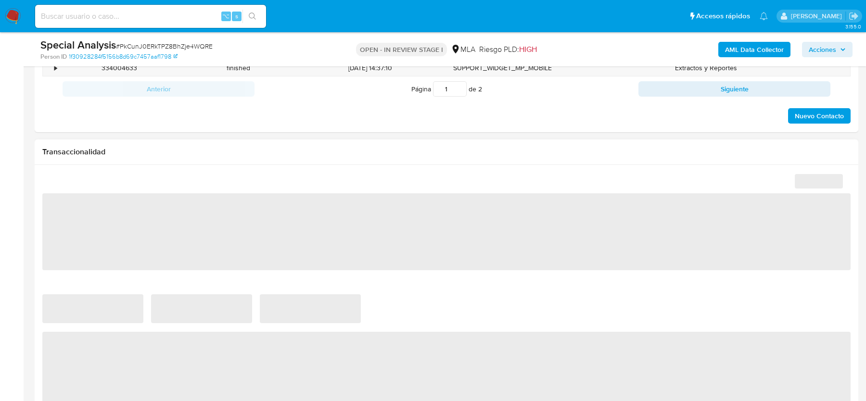
select select "10"
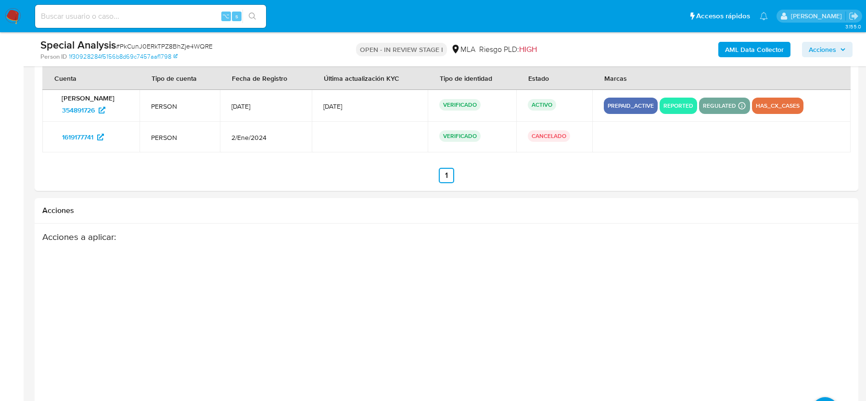
scroll to position [1446, 0]
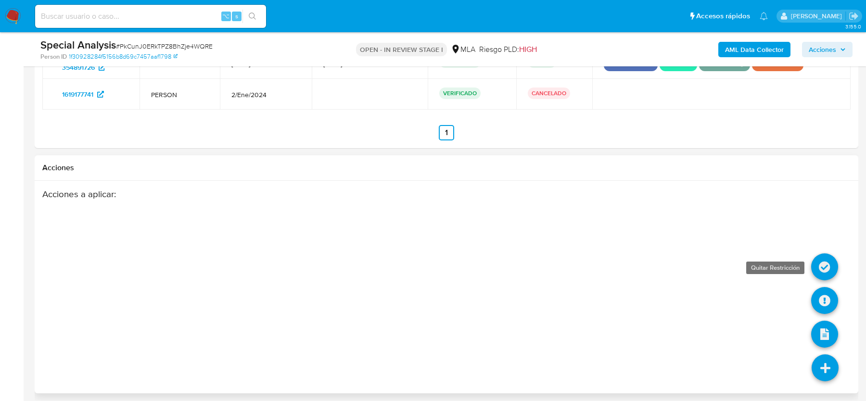
click at [825, 262] on icon at bounding box center [824, 267] width 27 height 27
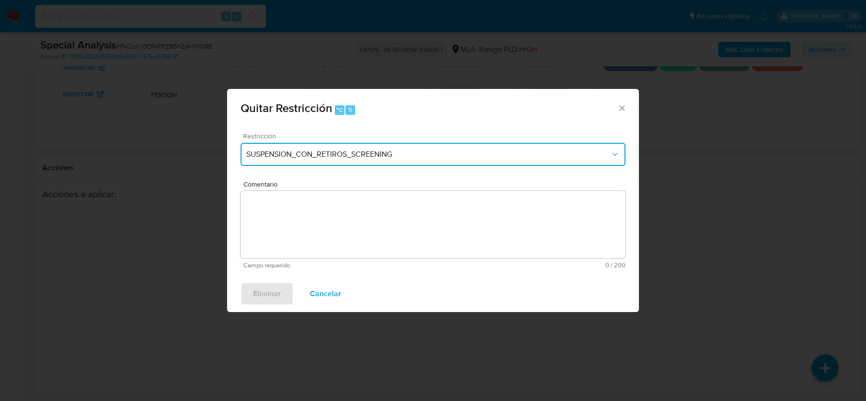
click at [303, 161] on button "SUSPENSION_CON_RETIROS_SCREENING" at bounding box center [433, 154] width 385 height 23
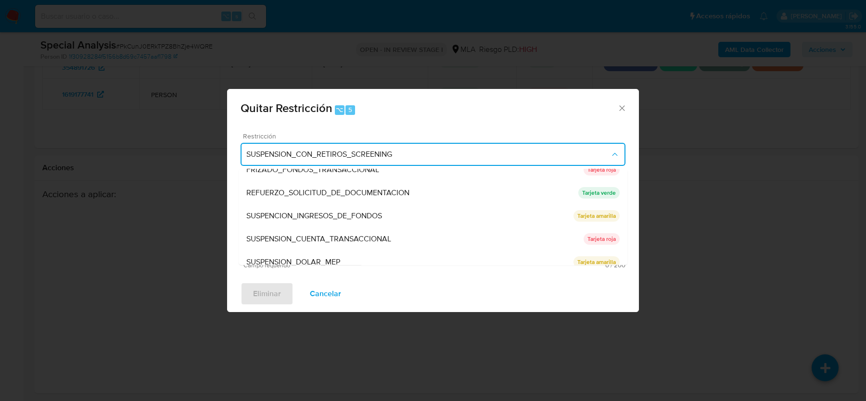
scroll to position [204, 0]
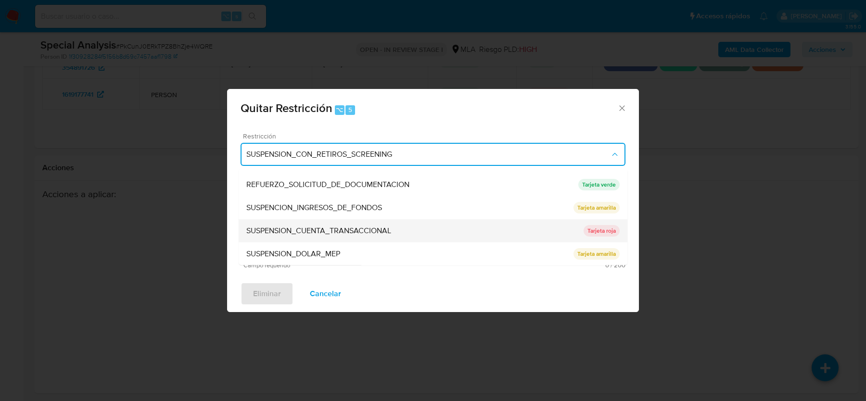
click at [297, 227] on span "SUSPENSION_CUENTA_TRANSACCIONAL" at bounding box center [318, 231] width 145 height 10
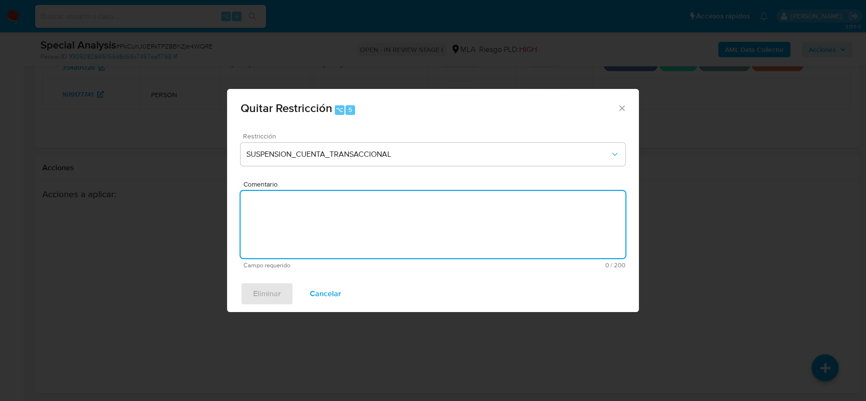
click at [297, 227] on textarea "Comentario" at bounding box center [433, 224] width 385 height 67
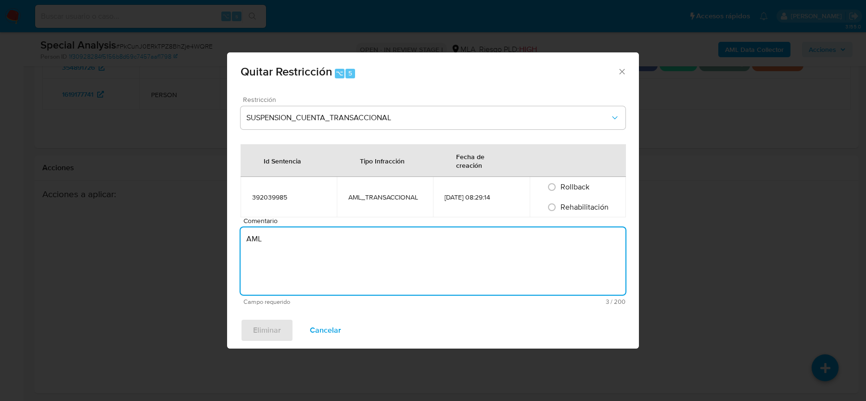
type textarea "AML"
click at [569, 211] on span "Rehabilitación" at bounding box center [585, 207] width 48 height 11
click at [560, 211] on input "Rehabilitación" at bounding box center [551, 207] width 15 height 15
radio input "true"
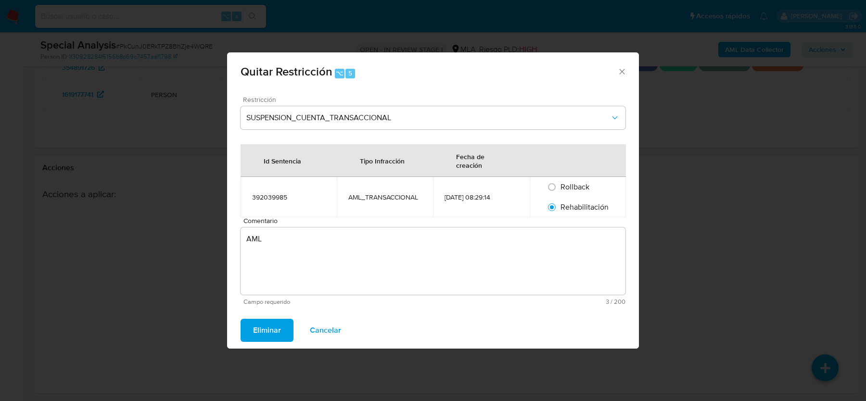
click at [264, 331] on span "Eliminar" at bounding box center [267, 330] width 28 height 21
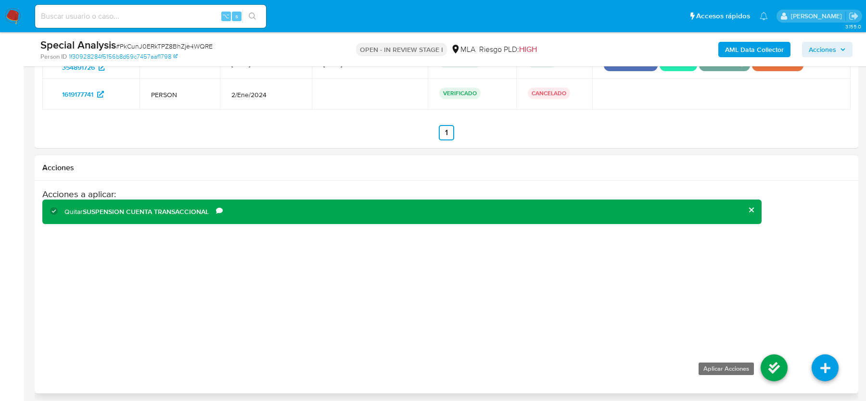
click at [768, 359] on icon at bounding box center [774, 368] width 27 height 27
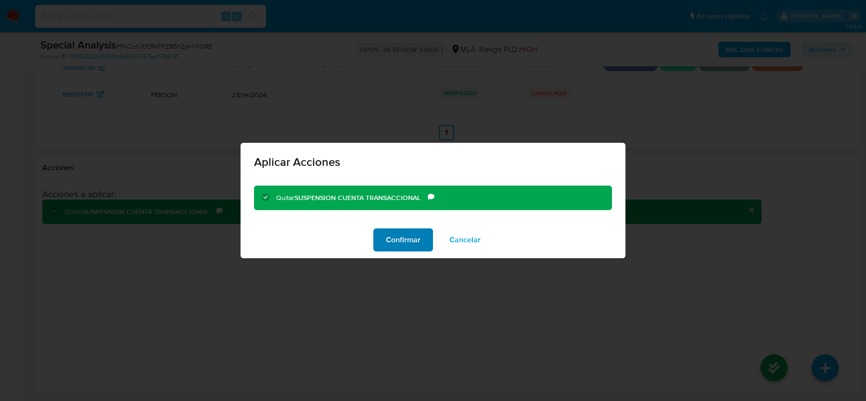
click at [412, 230] on span "Confirmar" at bounding box center [403, 240] width 35 height 21
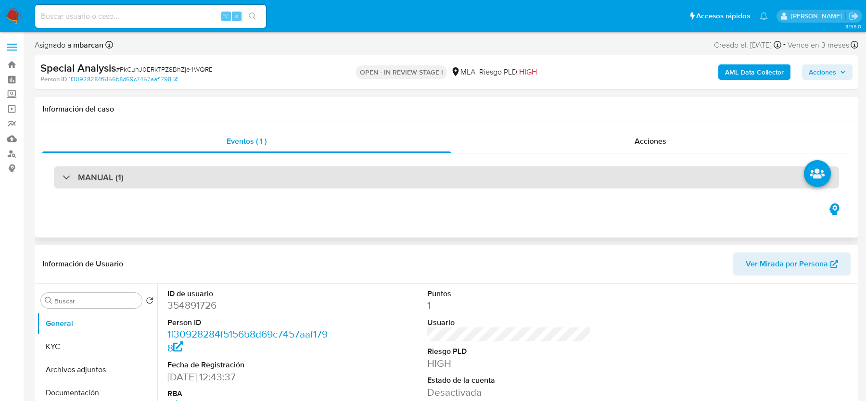
scroll to position [131, 0]
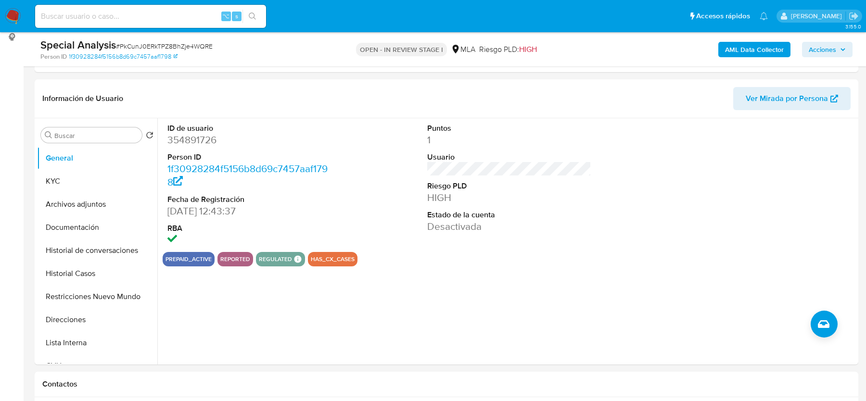
click at [817, 58] on div "AML Data Collector Acciones" at bounding box center [719, 49] width 268 height 23
click at [810, 51] on span "Acciones" at bounding box center [822, 49] width 27 height 15
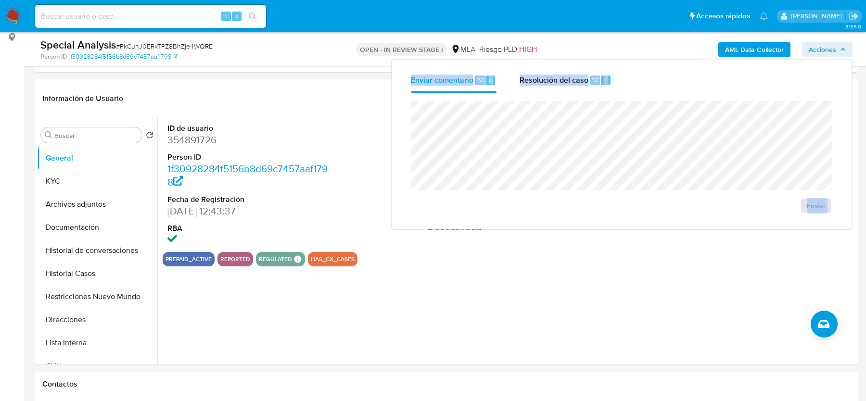
click at [567, 93] on div "Enviar" at bounding box center [621, 157] width 445 height 128
click at [565, 80] on span "Resolución del caso" at bounding box center [554, 79] width 69 height 11
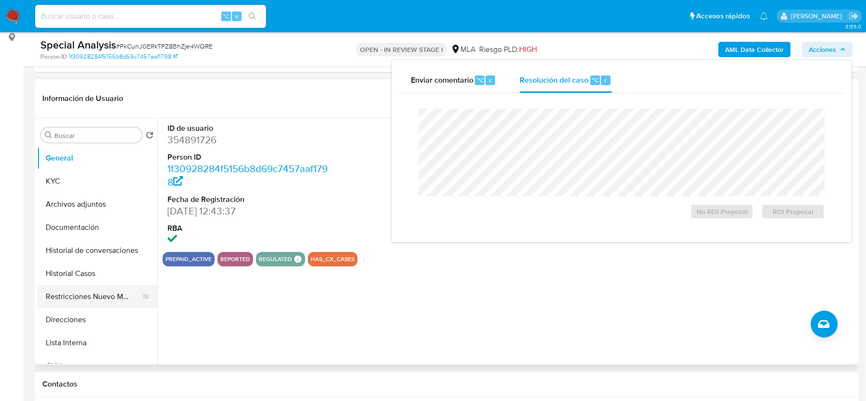
click at [82, 298] on button "Restricciones Nuevo Mundo" at bounding box center [93, 296] width 113 height 23
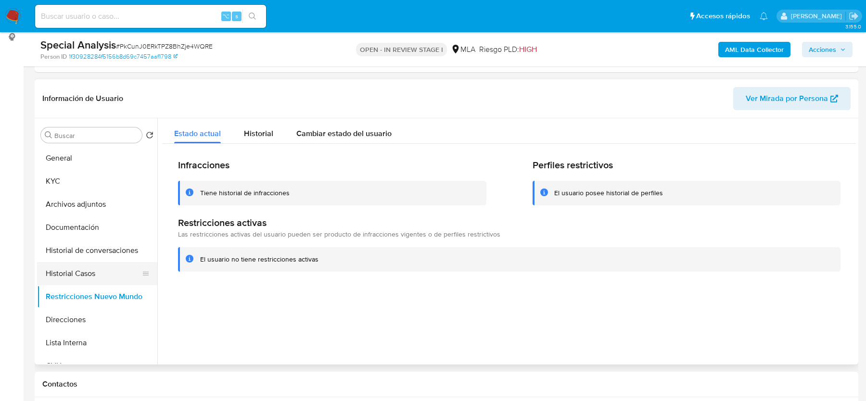
click at [80, 283] on button "Historial Casos" at bounding box center [93, 273] width 113 height 23
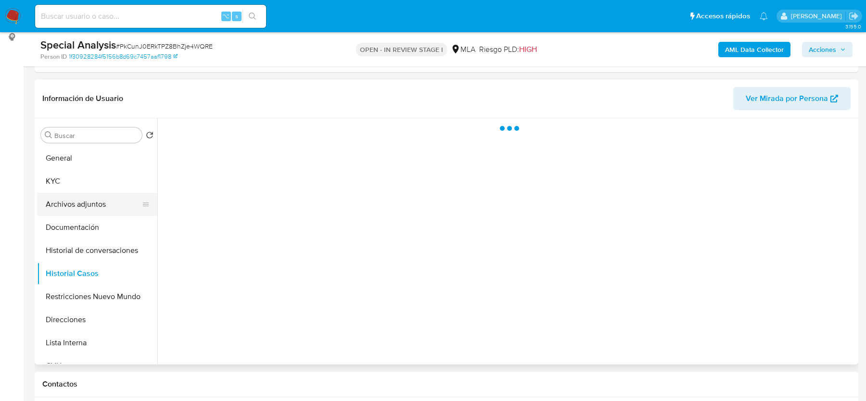
click at [83, 203] on button "Archivos adjuntos" at bounding box center [93, 204] width 113 height 23
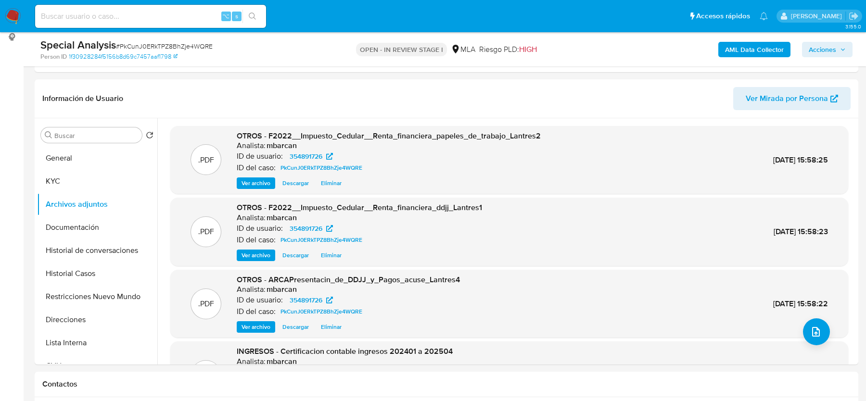
click at [839, 51] on span "Acciones" at bounding box center [827, 49] width 37 height 13
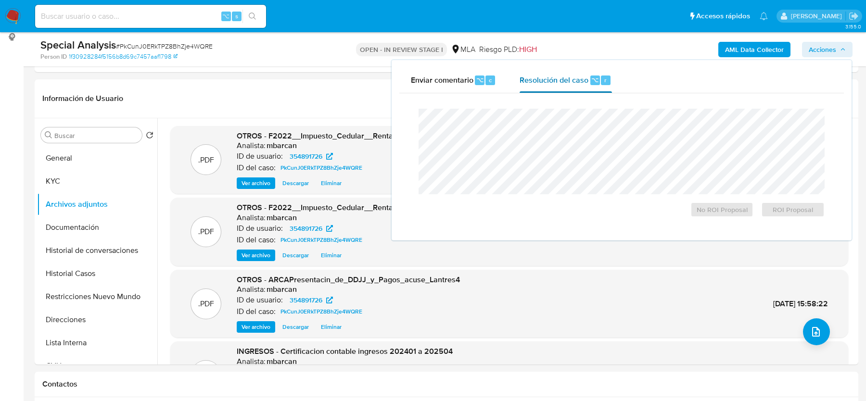
click at [583, 85] on div "Resolución del caso ⌥ r" at bounding box center [566, 80] width 92 height 25
click at [697, 212] on span "No ROI Proposal" at bounding box center [722, 209] width 50 height 13
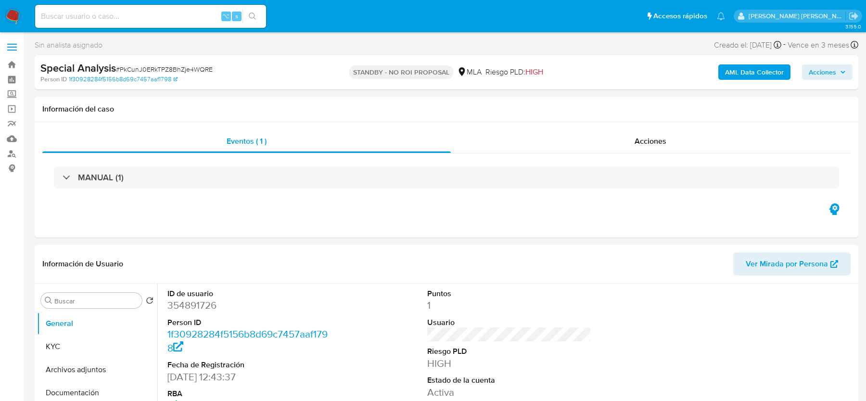
select select "10"
click at [90, 18] on input at bounding box center [150, 16] width 231 height 13
paste input "EYz2AaSbrnWHvKKEC6DV4jJI"
type input "EYz2AaSbrnWHvKKEC6DV4jJI"
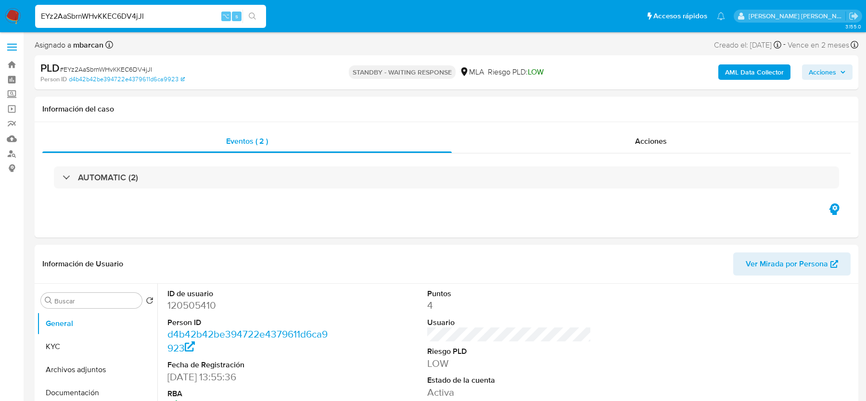
select select "10"
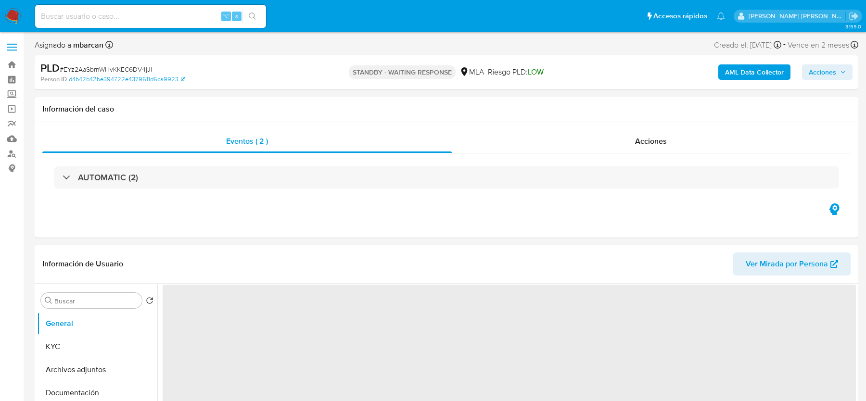
click at [93, 72] on span "# EYz2AaSbrnWHvKKEC6DV4jJI" at bounding box center [106, 69] width 92 height 10
copy span "EYz2AaSbrnWHvKKEC6DV4jJI"
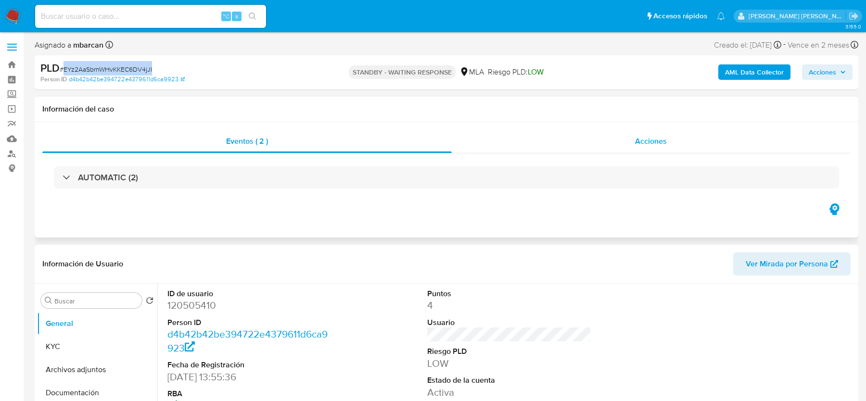
click at [597, 148] on div "Acciones" at bounding box center [651, 141] width 399 height 23
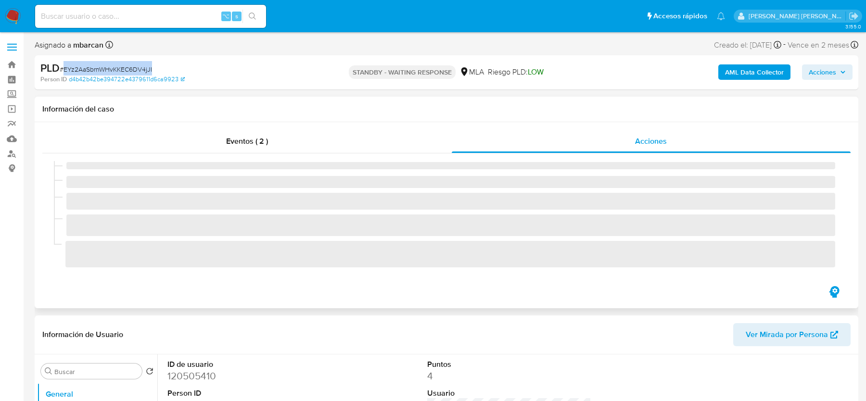
select select "10"
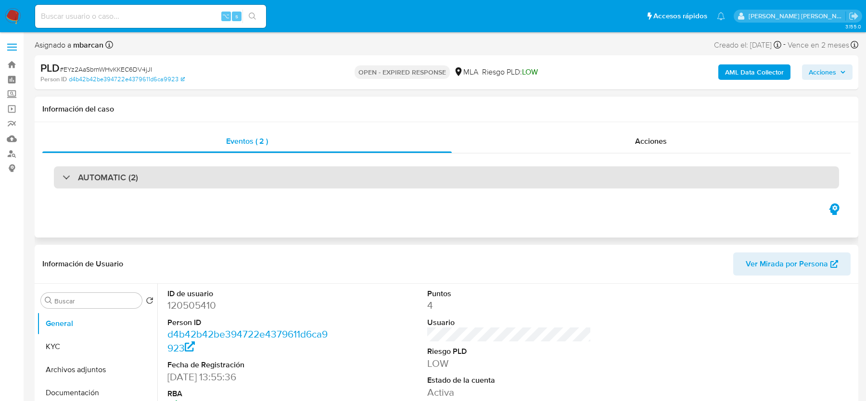
select select "10"
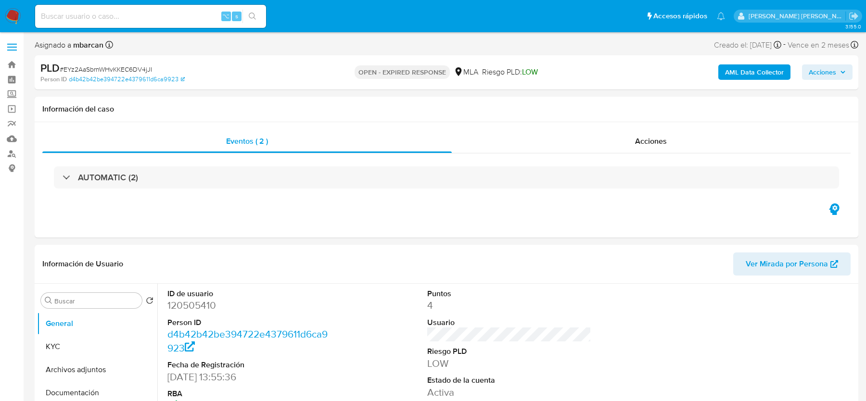
click at [90, 68] on span "# EYz2AaSbrnWHvKKEC6DV4jJI" at bounding box center [106, 69] width 92 height 10
click at [20, 19] on img at bounding box center [13, 16] width 16 height 16
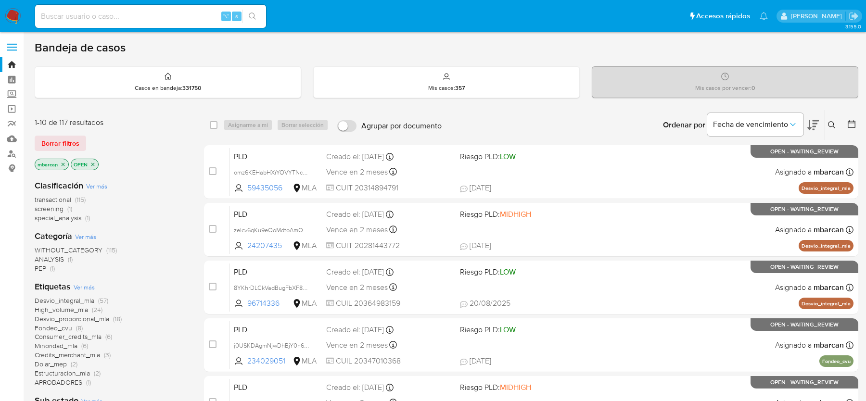
click at [834, 131] on div "Ingrese ID de usuario o caso Buscar Borrar filtros" at bounding box center [833, 125] width 16 height 30
click at [834, 126] on icon at bounding box center [832, 125] width 8 height 8
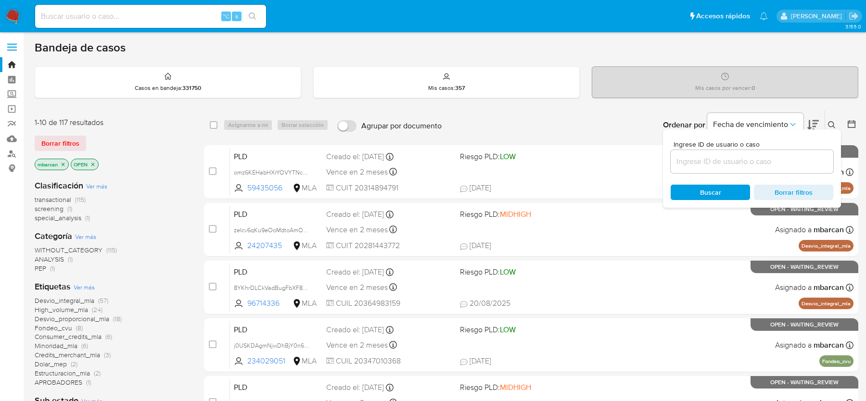
click at [783, 162] on input at bounding box center [752, 161] width 163 height 13
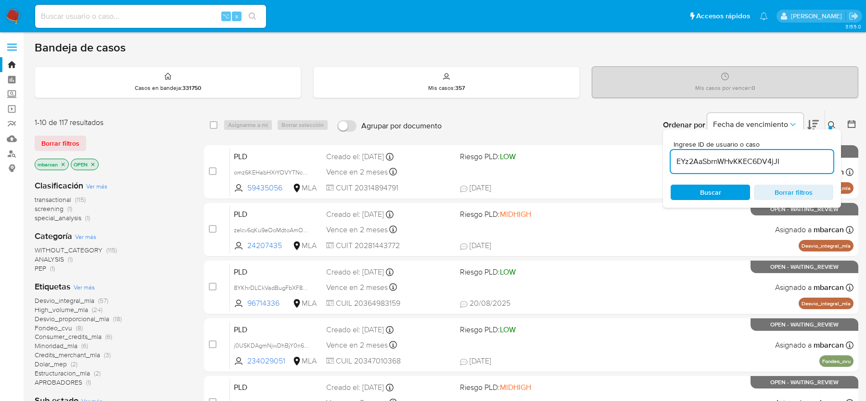
type input "EYz2AaSbrnWHvKKEC6DV4jJI"
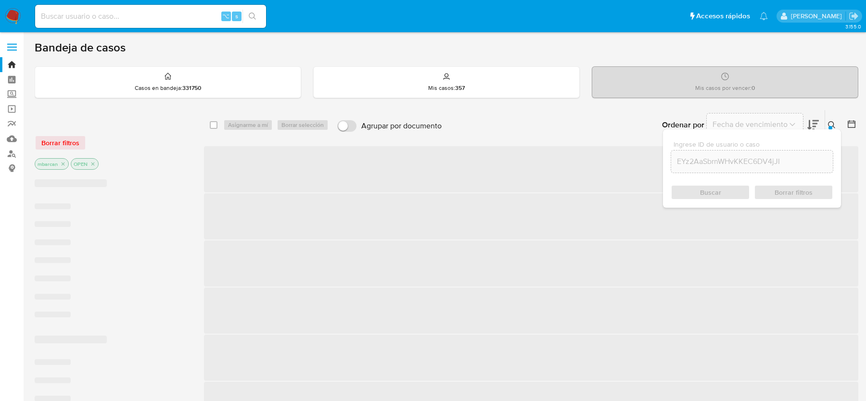
click at [835, 121] on icon at bounding box center [832, 125] width 8 height 8
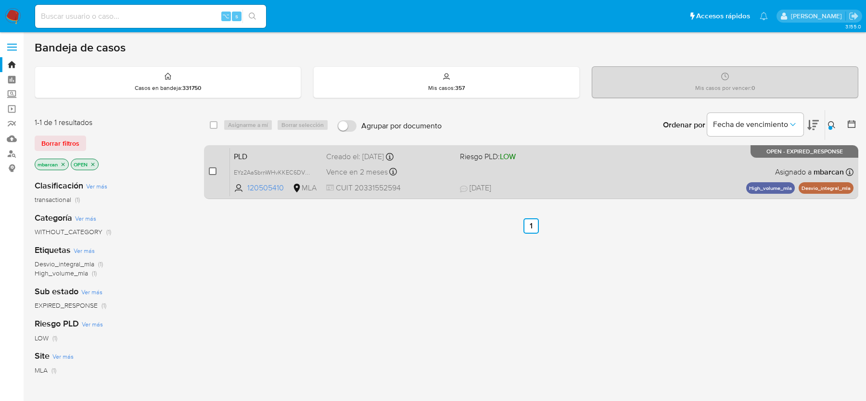
click at [209, 169] on input "checkbox" at bounding box center [213, 171] width 8 height 8
checkbox input "true"
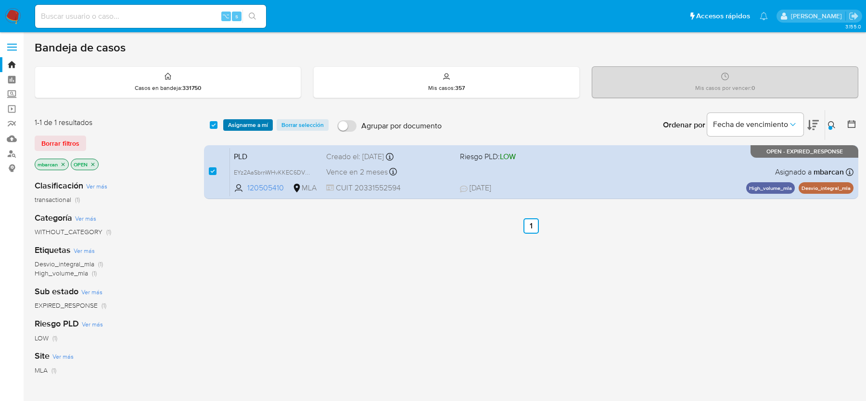
click at [248, 128] on span "Asignarme a mí" at bounding box center [248, 125] width 40 height 10
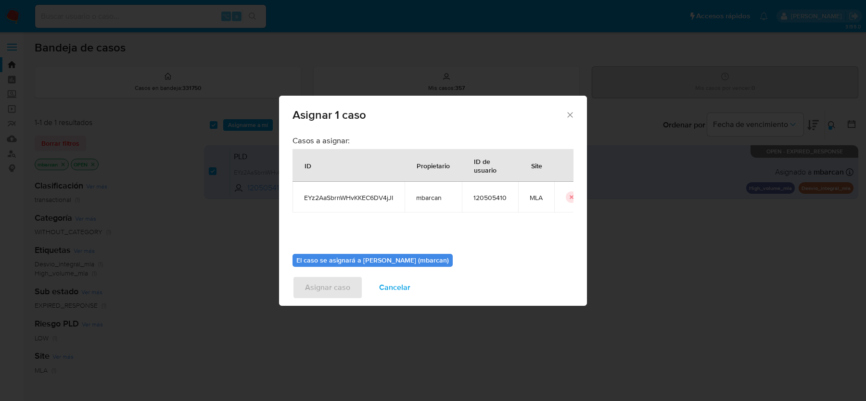
scroll to position [49, 0]
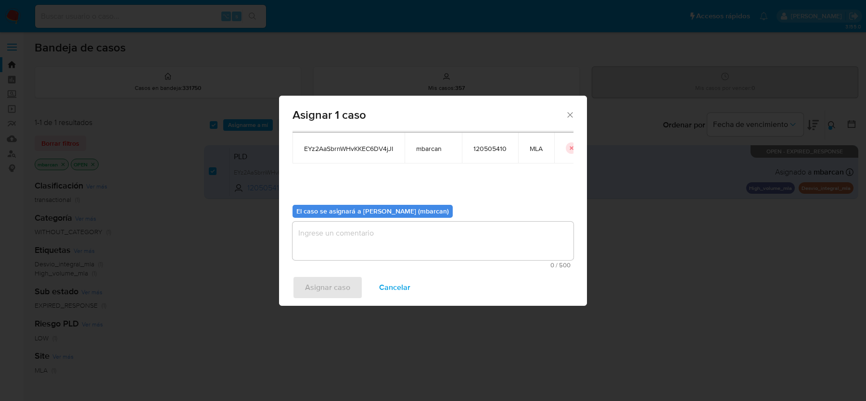
click at [359, 250] on textarea "assign-modal" at bounding box center [433, 241] width 281 height 39
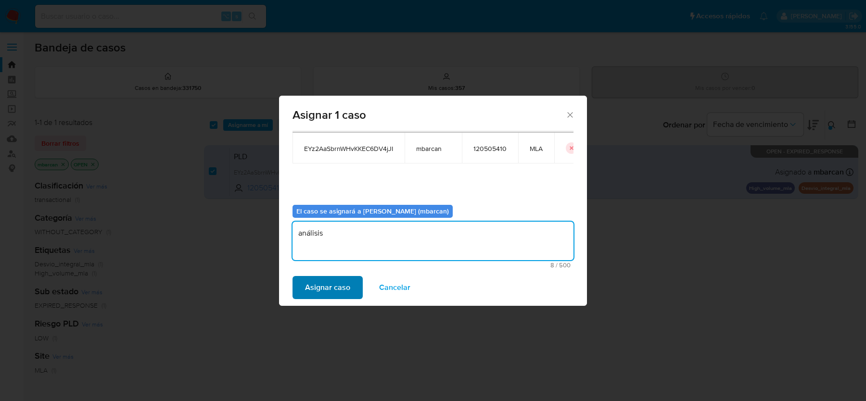
type textarea "análisis"
click at [348, 277] on span "Asignar caso" at bounding box center [327, 287] width 45 height 21
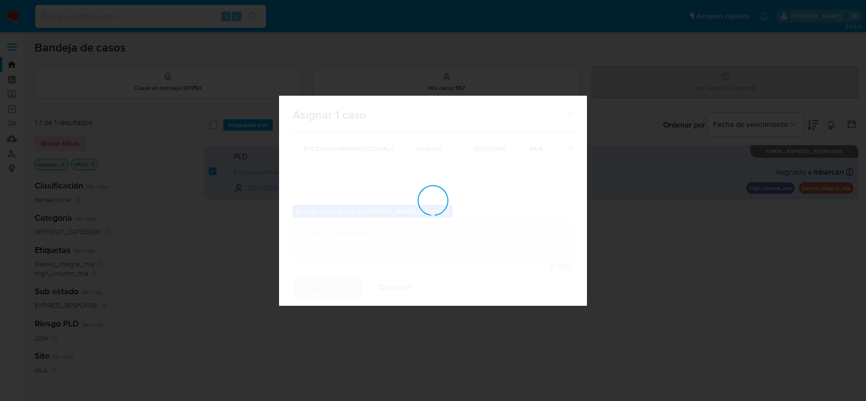
checkbox input "false"
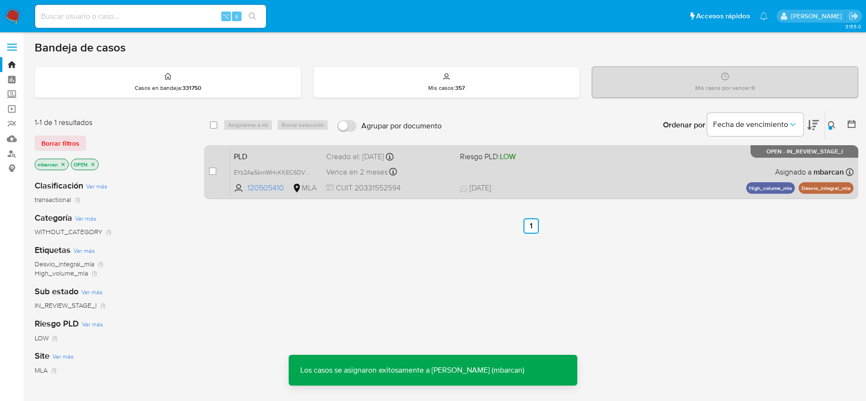
click at [280, 157] on span "PLD" at bounding box center [276, 156] width 85 height 13
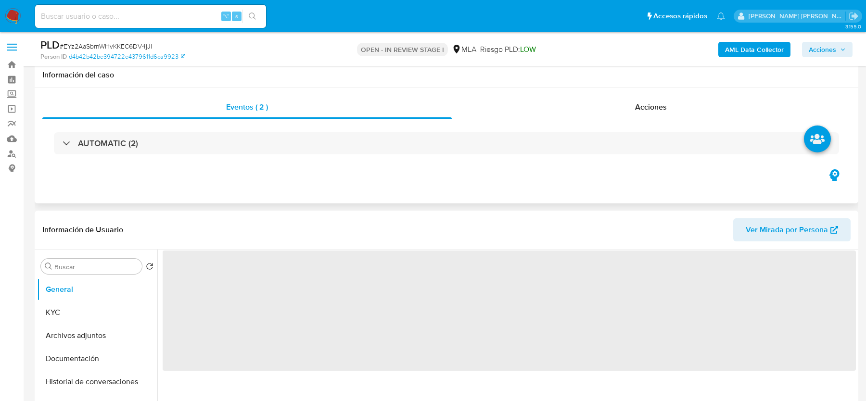
scroll to position [149, 0]
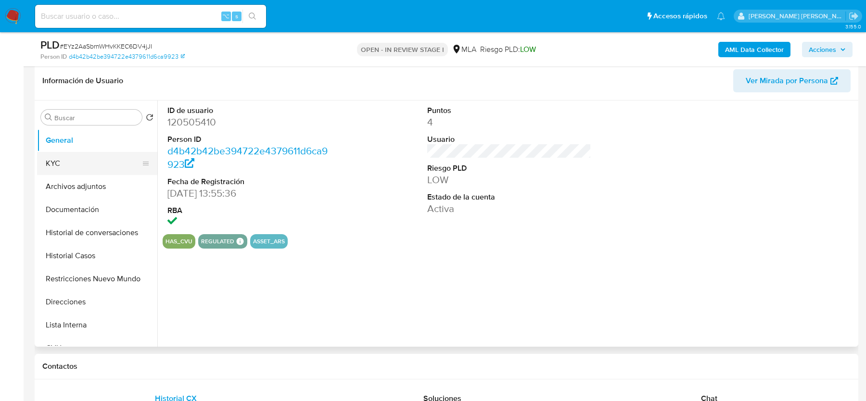
click at [96, 174] on button "KYC" at bounding box center [93, 163] width 113 height 23
select select "10"
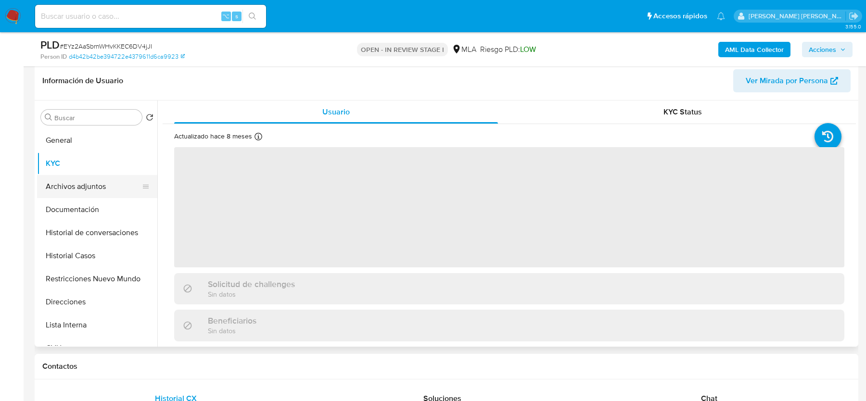
click at [99, 192] on button "Archivos adjuntos" at bounding box center [93, 186] width 113 height 23
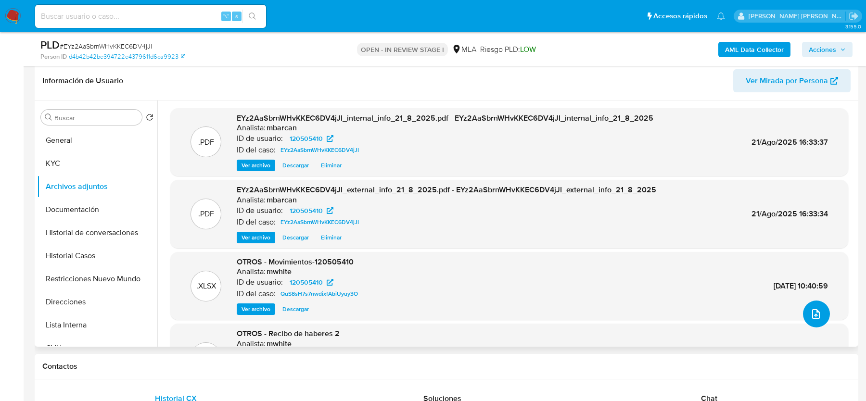
click at [806, 309] on button "upload-file" at bounding box center [816, 314] width 27 height 27
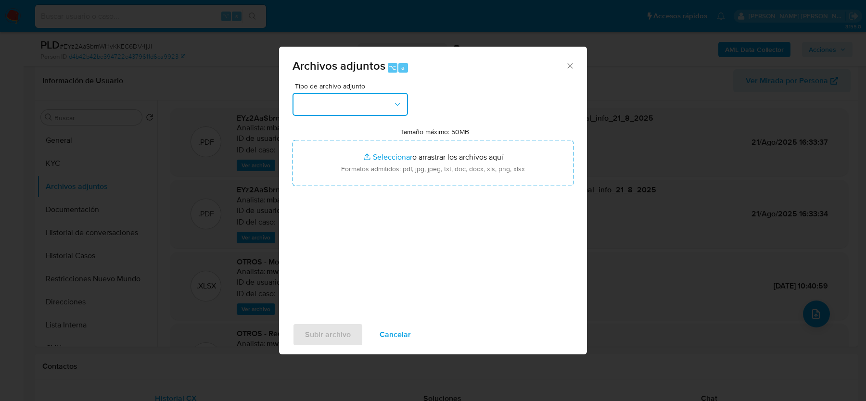
click at [374, 110] on button "button" at bounding box center [351, 104] width 116 height 23
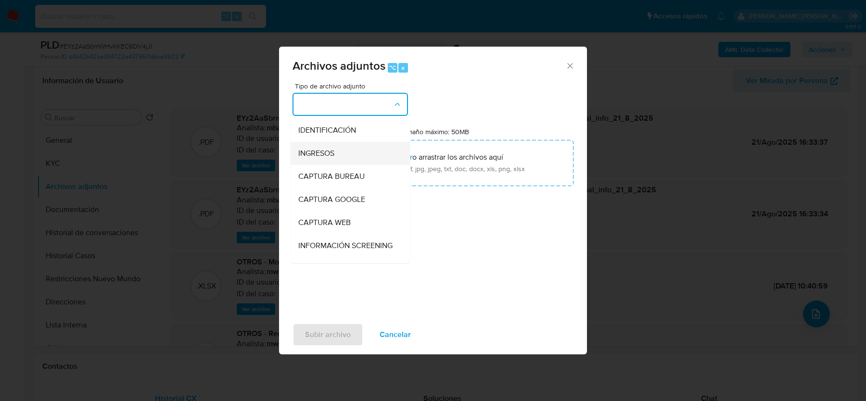
click at [347, 145] on div "INGRESOS" at bounding box center [347, 153] width 98 height 23
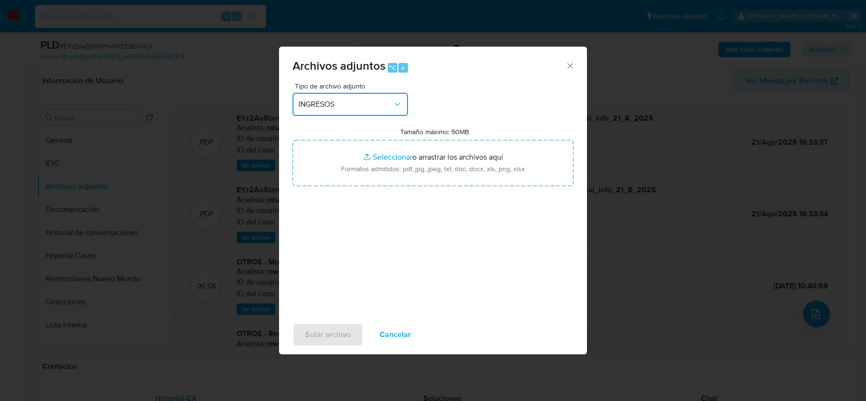
click at [344, 112] on button "INGRESOS" at bounding box center [351, 104] width 116 height 23
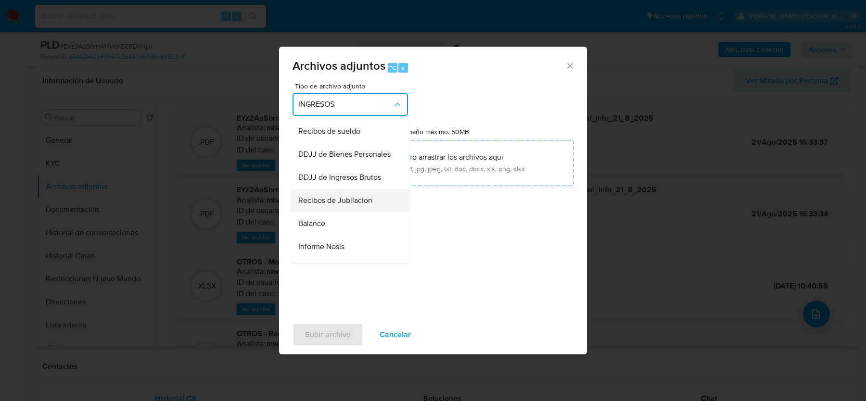
scroll to position [244, 0]
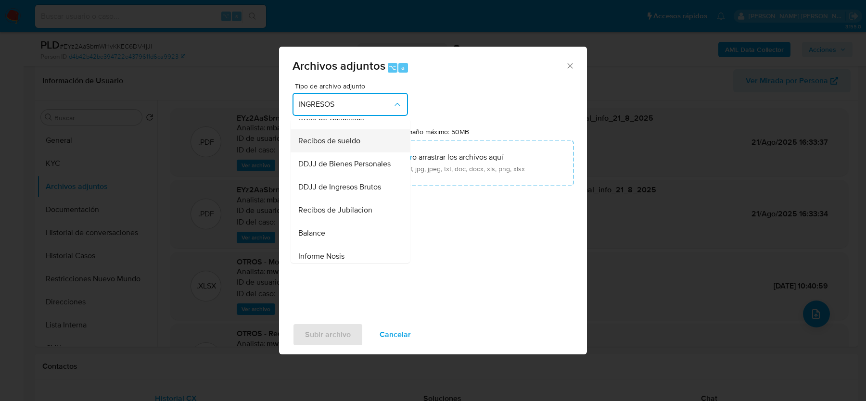
click at [342, 148] on div "Recibos de sueldo" at bounding box center [347, 140] width 98 height 23
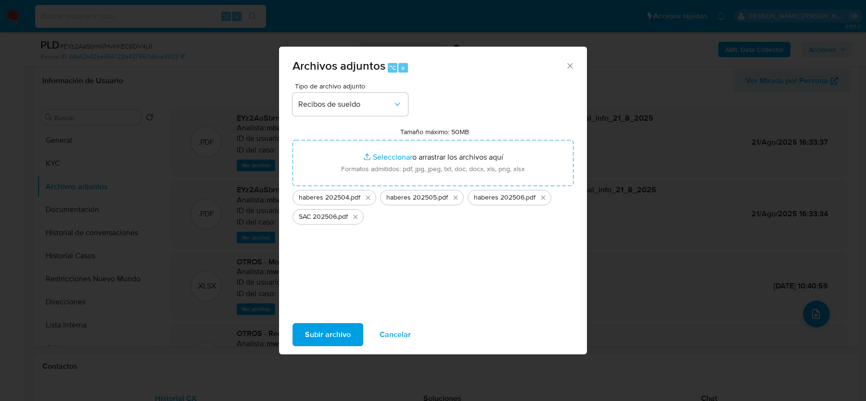
click at [332, 335] on span "Subir archivo" at bounding box center [328, 334] width 46 height 21
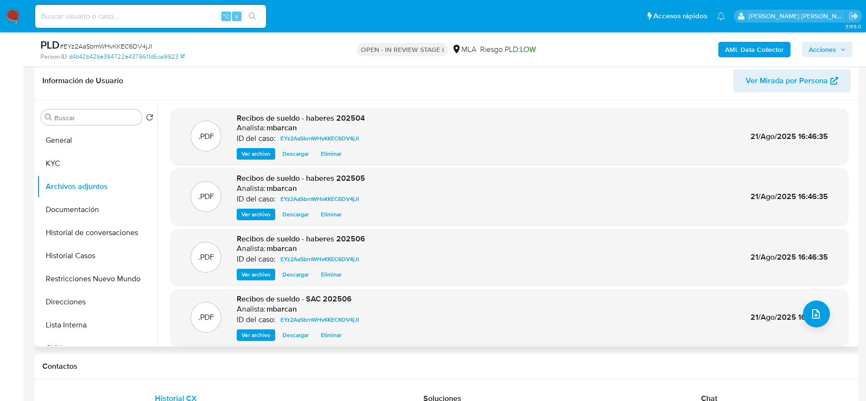
click at [813, 327] on div ".PDF Recibos de sueldo - SAC 202506 Analista: mbarcan ID del caso: EYz2AaSbrnWH…" at bounding box center [509, 317] width 668 height 47
click at [813, 321] on button "upload-file" at bounding box center [816, 314] width 27 height 27
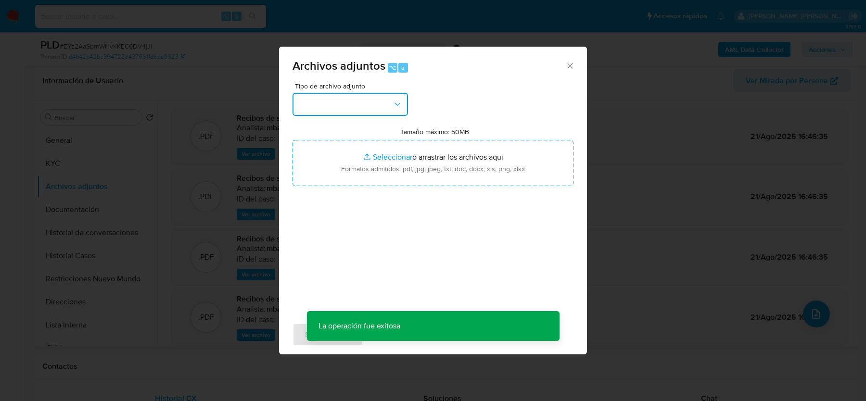
click at [381, 94] on button "button" at bounding box center [351, 104] width 116 height 23
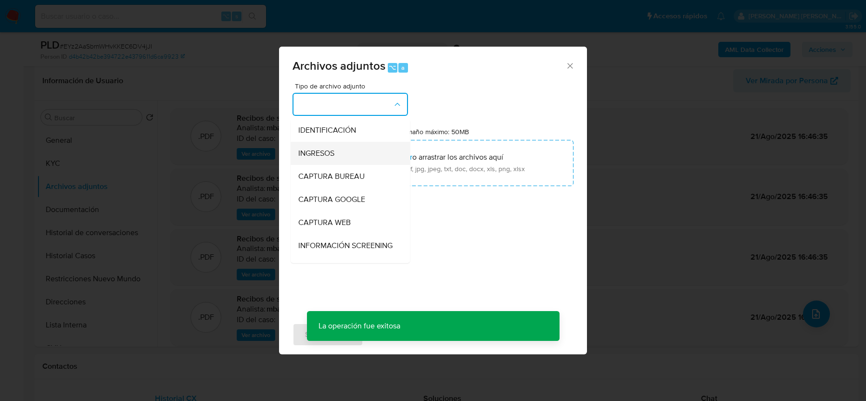
click at [356, 142] on div "INGRESOS" at bounding box center [347, 153] width 98 height 23
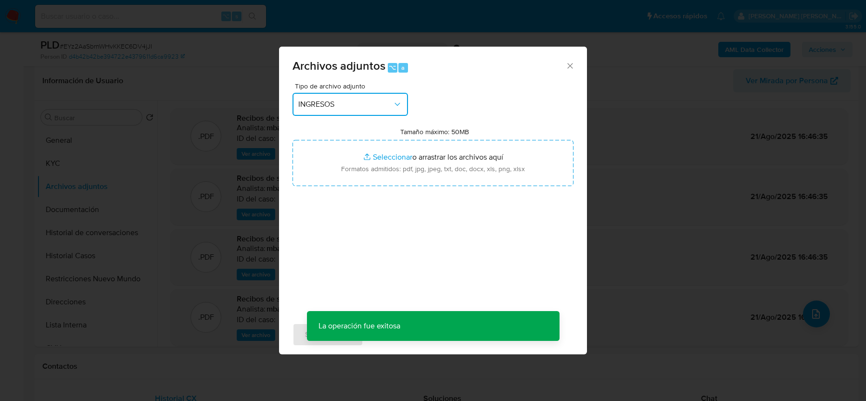
click at [372, 106] on span "INGRESOS" at bounding box center [345, 105] width 94 height 10
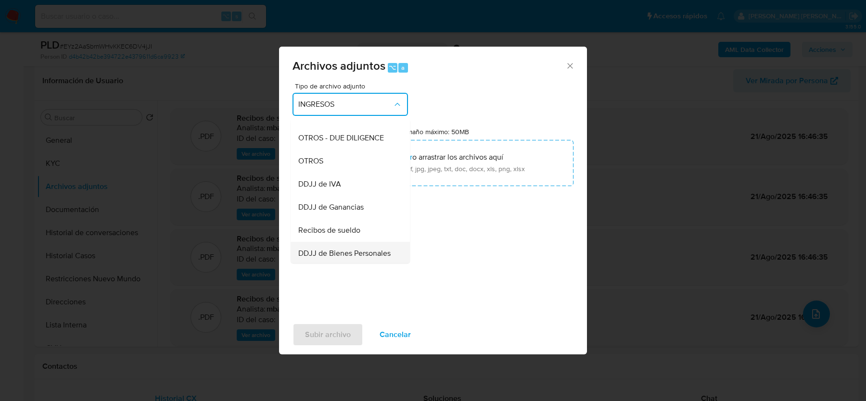
scroll to position [109, 0]
click at [312, 203] on span "OTROS" at bounding box center [310, 207] width 25 height 10
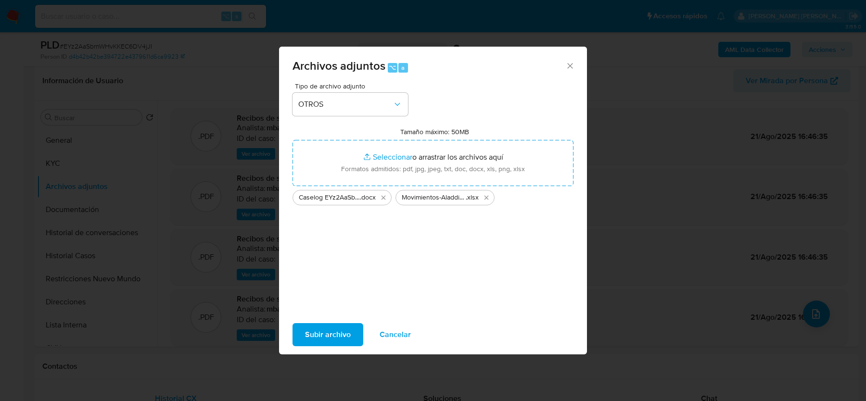
click at [322, 341] on span "Subir archivo" at bounding box center [328, 334] width 46 height 21
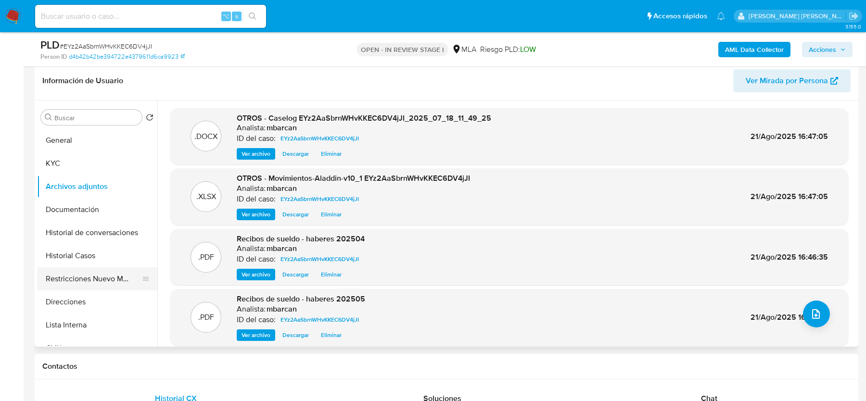
click at [95, 282] on button "Restricciones Nuevo Mundo" at bounding box center [93, 279] width 113 height 23
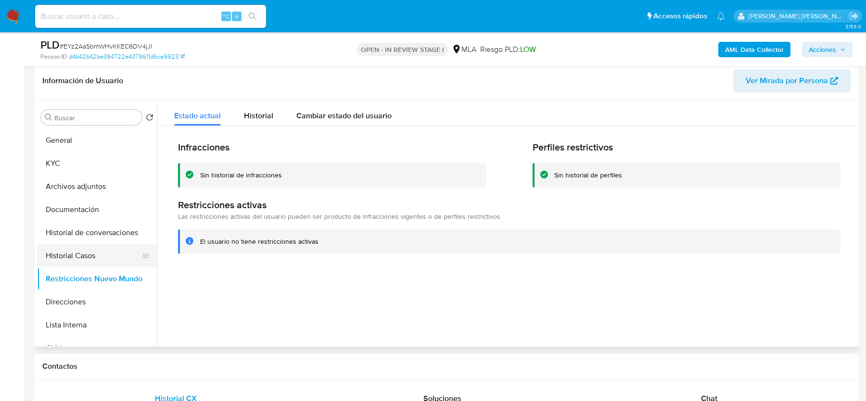
click at [72, 250] on button "Historial Casos" at bounding box center [93, 255] width 113 height 23
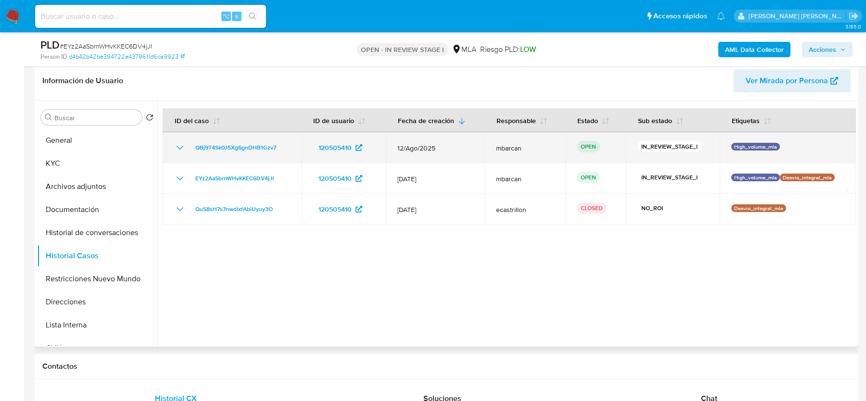
click at [285, 148] on div "QBj9T4Sk0J5Xg6gnDHB1Gzv7" at bounding box center [232, 148] width 116 height 12
click at [247, 143] on span "QBj9T4Sk0J5Xg6gnDHB1Gzv7" at bounding box center [235, 148] width 81 height 12
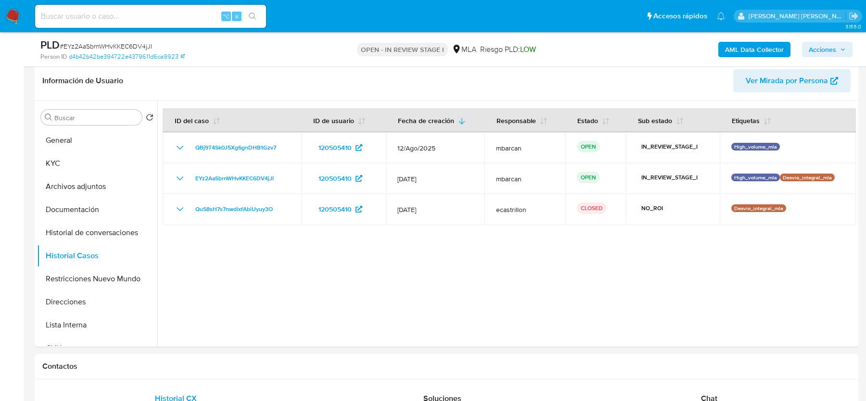
click at [103, 36] on div "PLD # EYz2AaSbrnWHvKKEC6DV4jJI Person ID d4b42b42be394722e4379611d6ca9923 OPEN …" at bounding box center [447, 49] width 824 height 34
click at [103, 41] on span "# EYz2AaSbrnWHvKKEC6DV4jJI" at bounding box center [106, 46] width 92 height 10
copy span "EYz2AaSbrnWHvKKEC6DV4jJI"
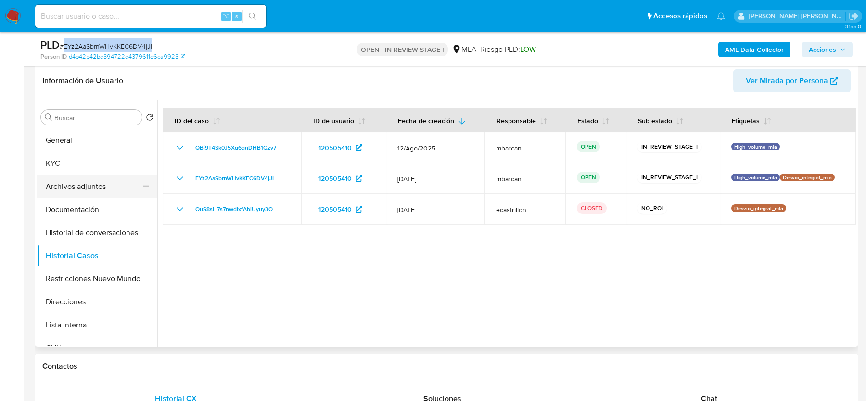
click at [100, 180] on button "Archivos adjuntos" at bounding box center [93, 186] width 113 height 23
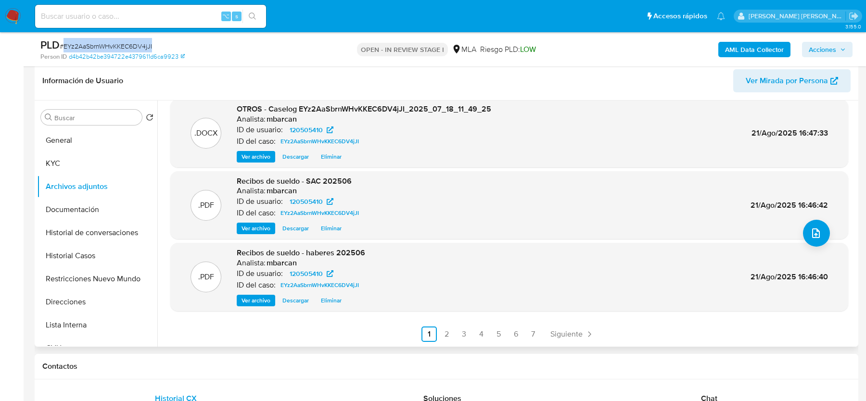
scroll to position [0, 0]
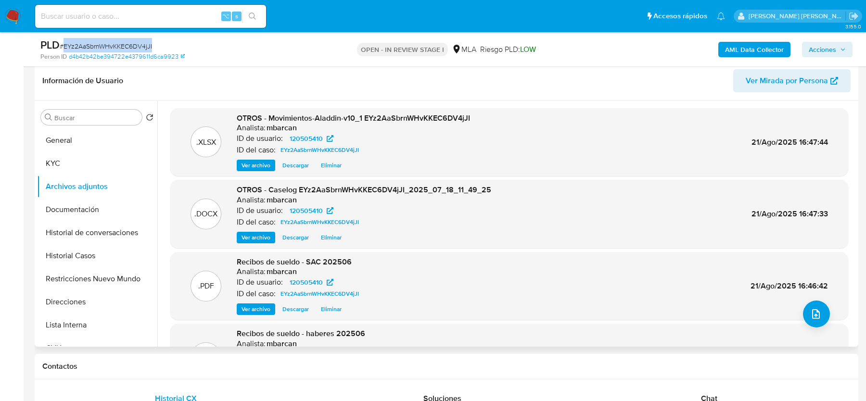
click at [328, 238] on span "Eliminar" at bounding box center [331, 238] width 21 height 10
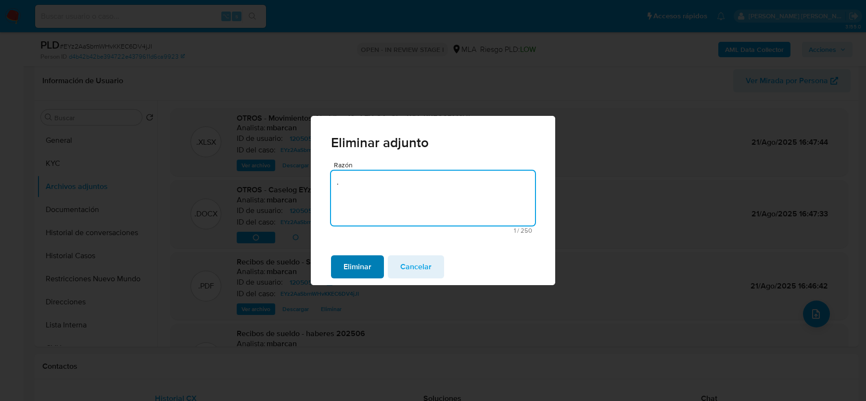
type textarea "."
click at [362, 273] on span "Eliminar" at bounding box center [358, 267] width 28 height 21
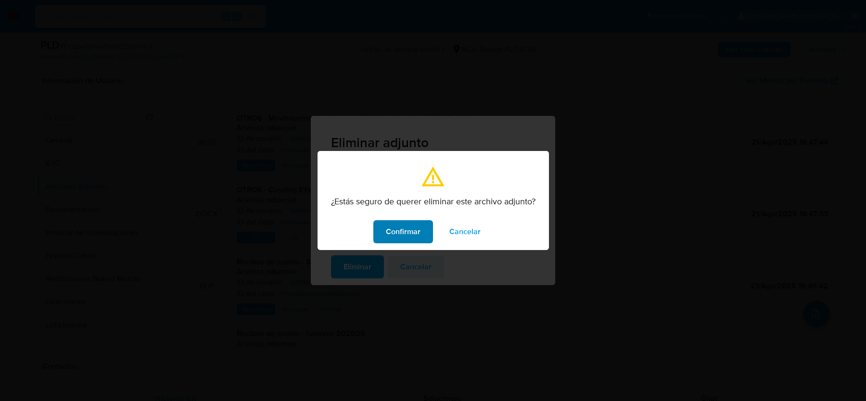
click at [408, 229] on span "Confirmar" at bounding box center [403, 231] width 35 height 21
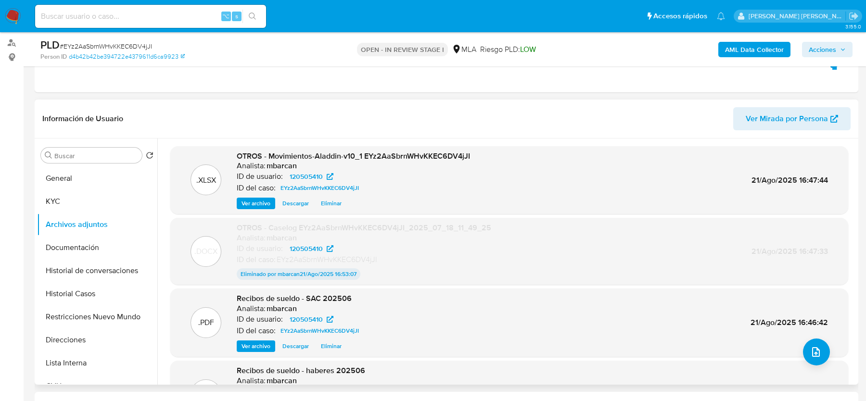
scroll to position [110, 0]
click at [334, 208] on span "Eliminar" at bounding box center [331, 205] width 21 height 10
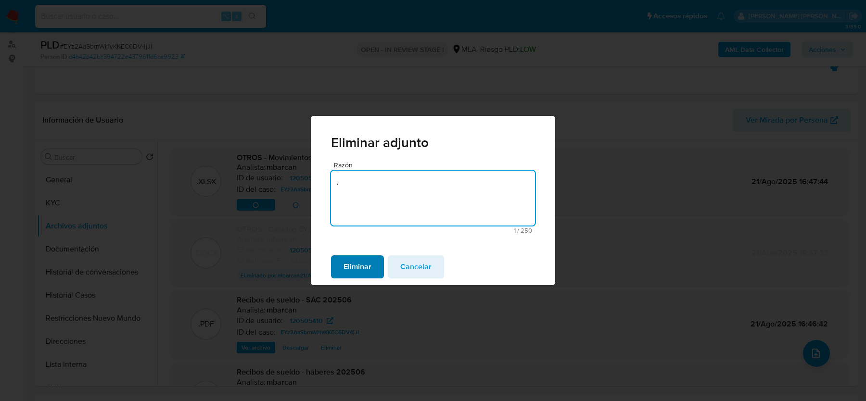
type textarea "."
click at [349, 275] on span "Eliminar" at bounding box center [358, 267] width 28 height 21
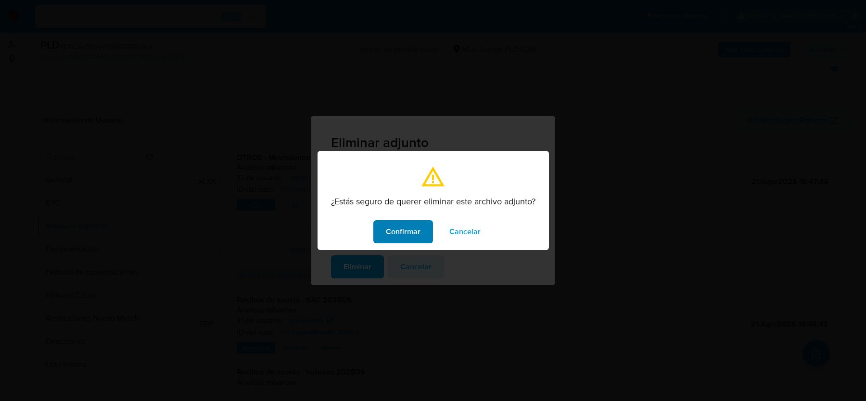
click at [390, 234] on span "Confirmar" at bounding box center [403, 231] width 35 height 21
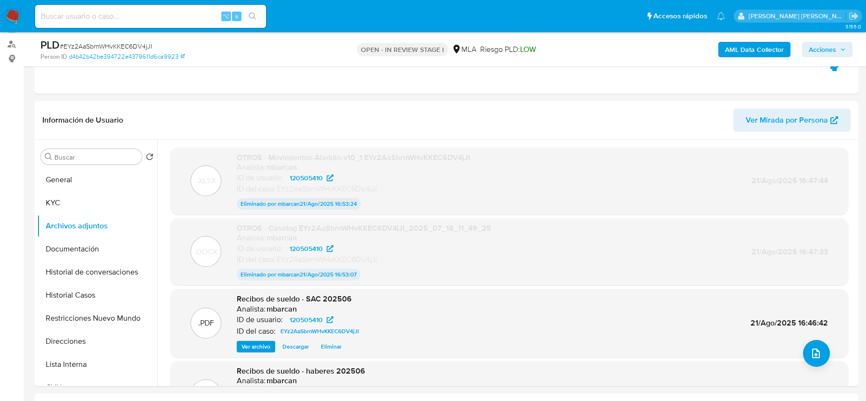
click at [826, 51] on span "Acciones" at bounding box center [822, 49] width 27 height 15
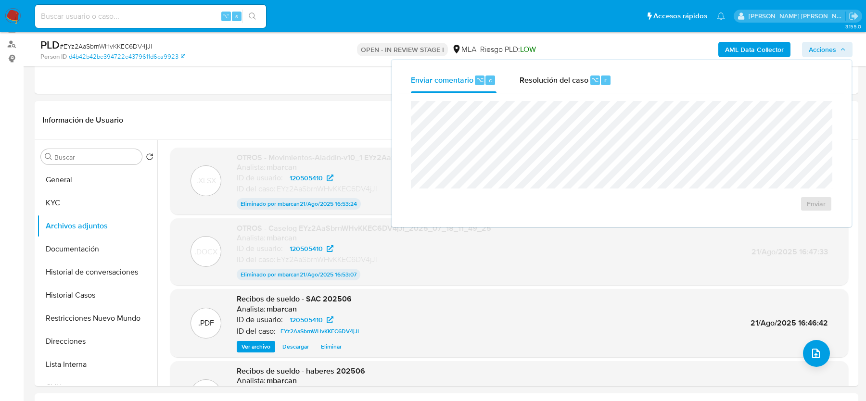
drag, startPoint x: 557, startPoint y: 81, endPoint x: 547, endPoint y: 97, distance: 19.1
click at [558, 81] on span "Resolución del caso" at bounding box center [554, 79] width 69 height 11
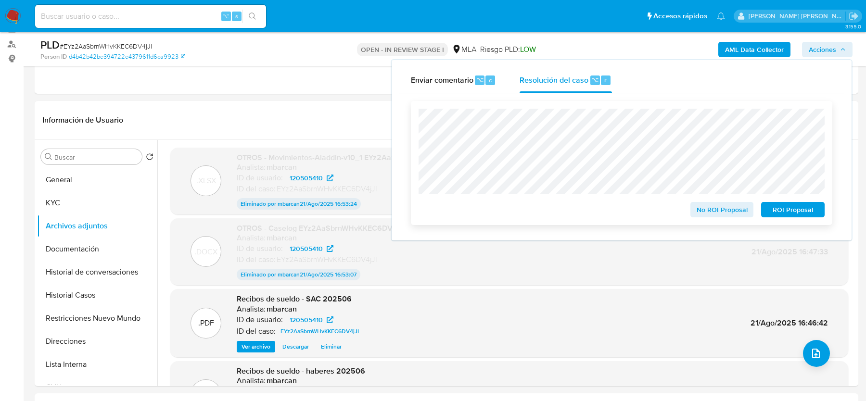
click at [706, 216] on span "No ROI Proposal" at bounding box center [722, 209] width 50 height 13
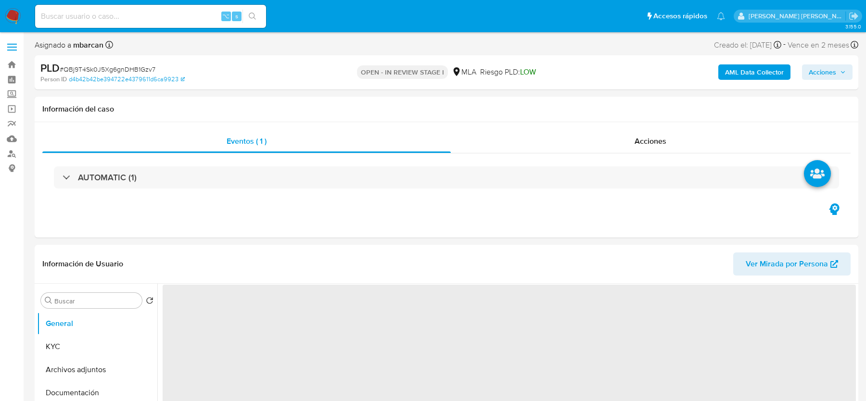
select select "10"
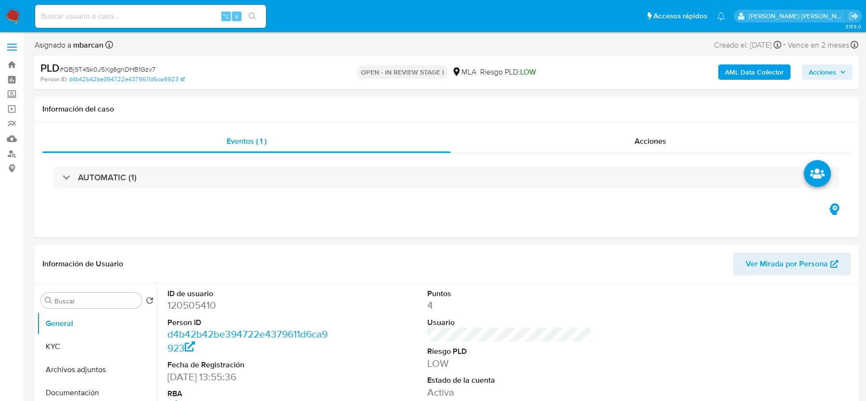
click at [170, 300] on dd "120505410" at bounding box center [249, 305] width 164 height 13
copy dd "120505410"
click at [101, 65] on span "# QBj9T4Sk0J5Xg6gnDHB1Gzv7" at bounding box center [108, 69] width 96 height 10
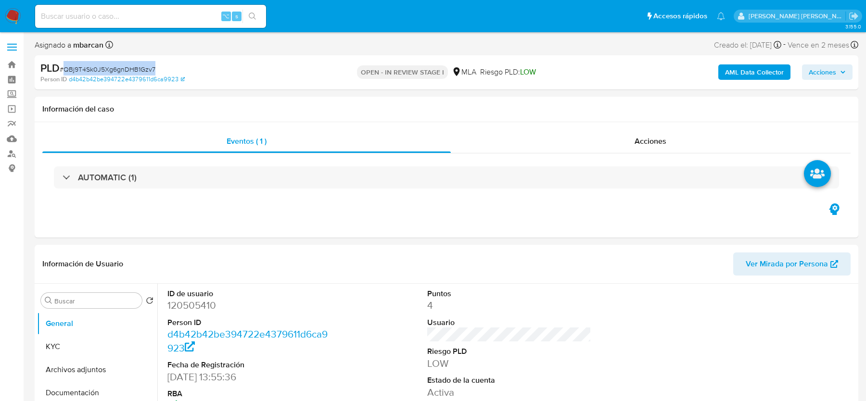
copy span "QBj9T4Sk0J5Xg6gnDHB1Gzv7"
click at [746, 73] on b "AML Data Collector" at bounding box center [754, 71] width 59 height 15
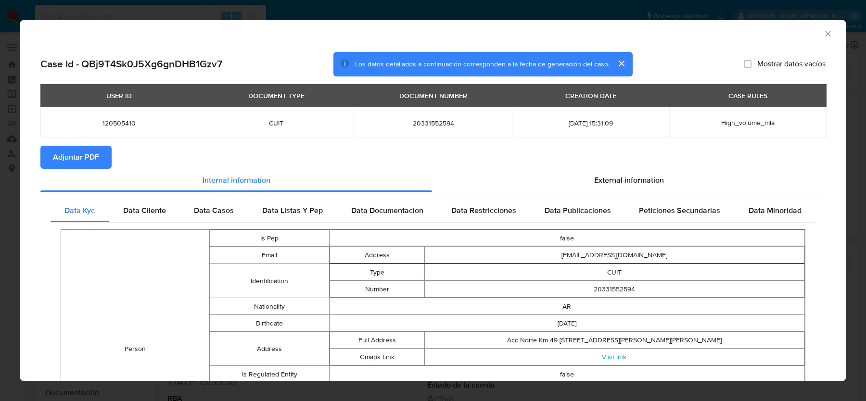
click at [112, 159] on section "Adjuntar PDF" at bounding box center [432, 157] width 785 height 23
click at [88, 157] on span "Adjuntar PDF" at bounding box center [76, 157] width 46 height 21
click at [829, 34] on icon "Cerrar ventana" at bounding box center [828, 34] width 10 height 10
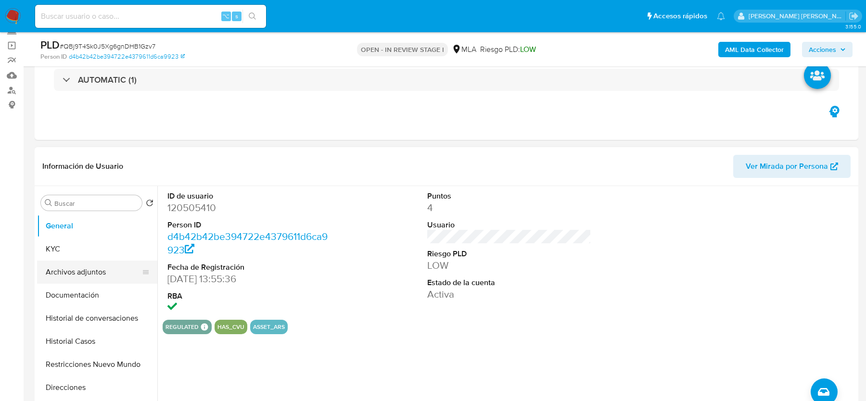
click at [95, 270] on button "Archivos adjuntos" at bounding box center [93, 272] width 113 height 23
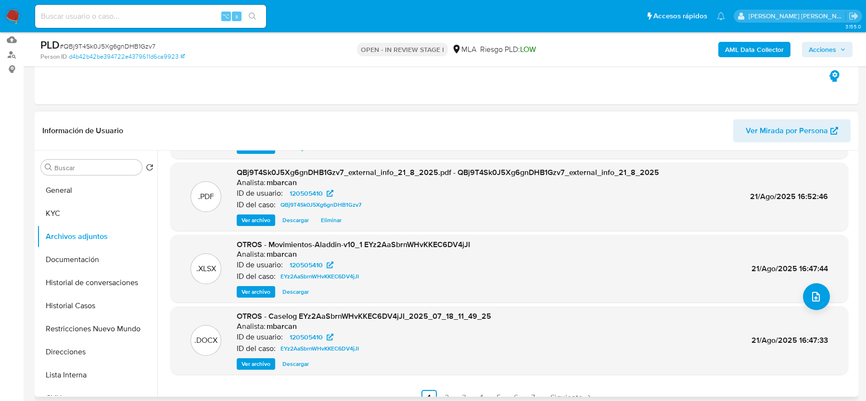
scroll to position [81, 0]
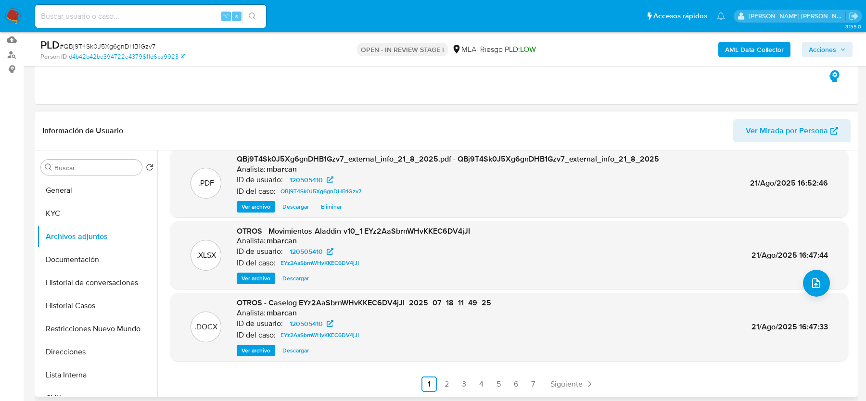
click at [670, 331] on div ".DOCX OTROS - Caselog EYz2AaSbrnWHvKKEC6DV4jJI_2025_07_18_11_49_25 Analista: mb…" at bounding box center [509, 327] width 668 height 59
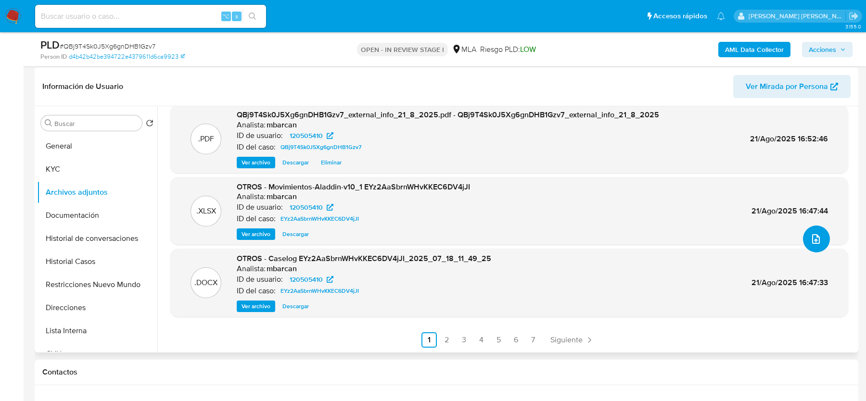
click at [824, 231] on button "upload-file" at bounding box center [816, 239] width 27 height 27
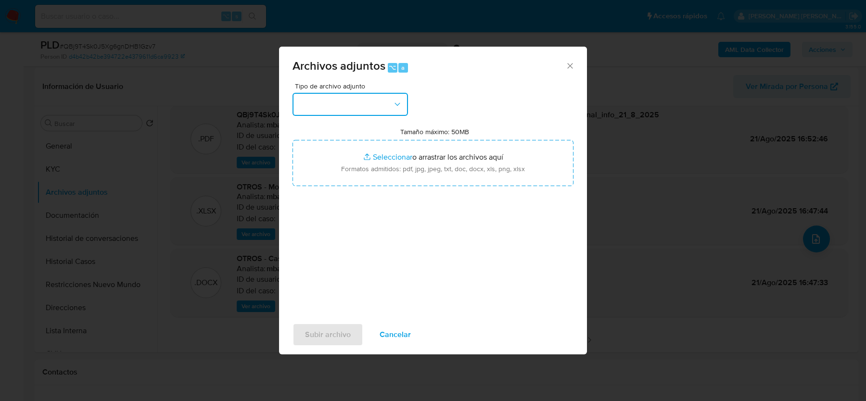
click at [379, 102] on button "button" at bounding box center [351, 104] width 116 height 23
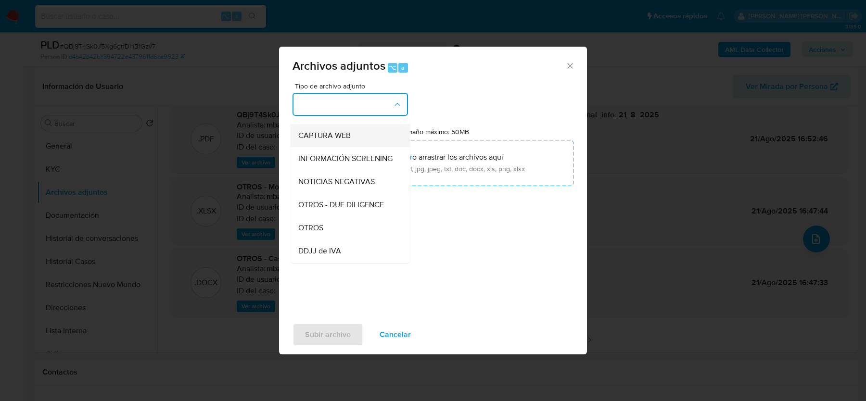
scroll to position [89, 0]
click at [342, 229] on div "OTROS" at bounding box center [347, 226] width 98 height 23
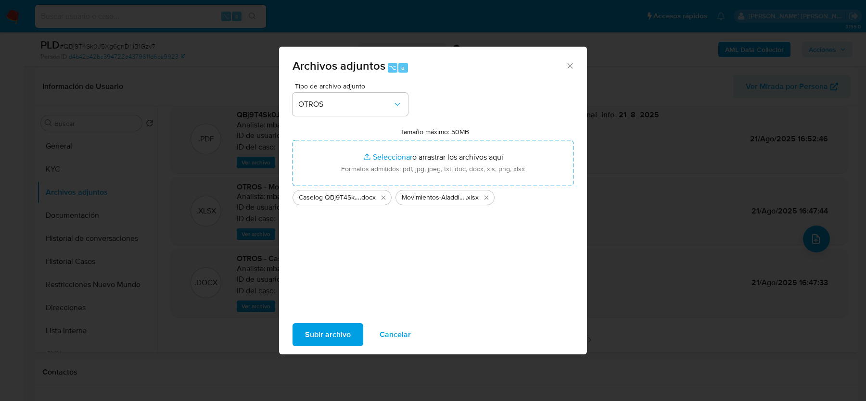
click at [307, 333] on span "Subir archivo" at bounding box center [328, 334] width 46 height 21
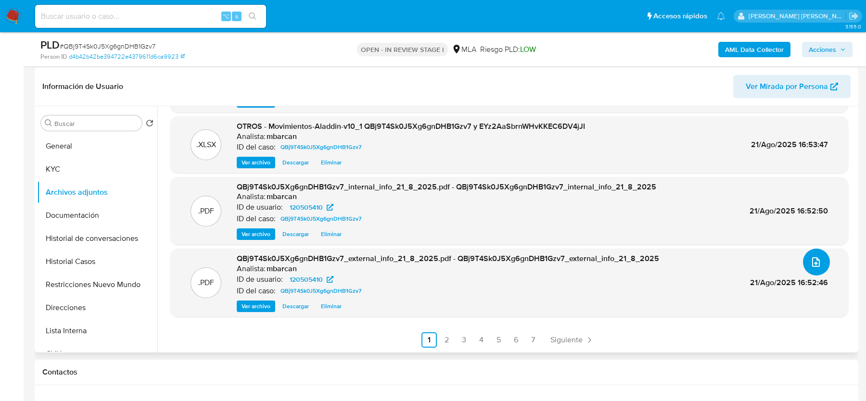
scroll to position [0, 0]
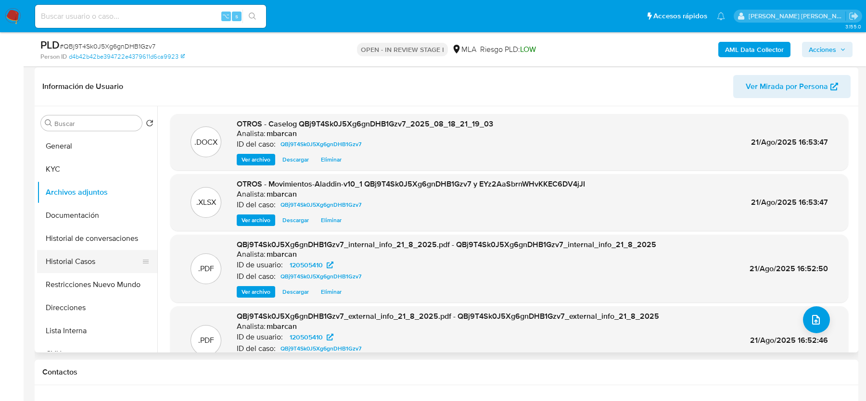
click at [84, 259] on button "Historial Casos" at bounding box center [93, 261] width 113 height 23
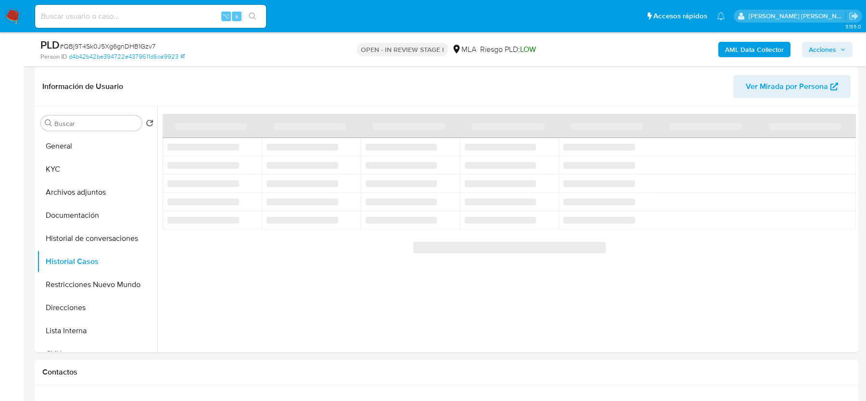
click at [811, 53] on span "Acciones" at bounding box center [822, 49] width 27 height 15
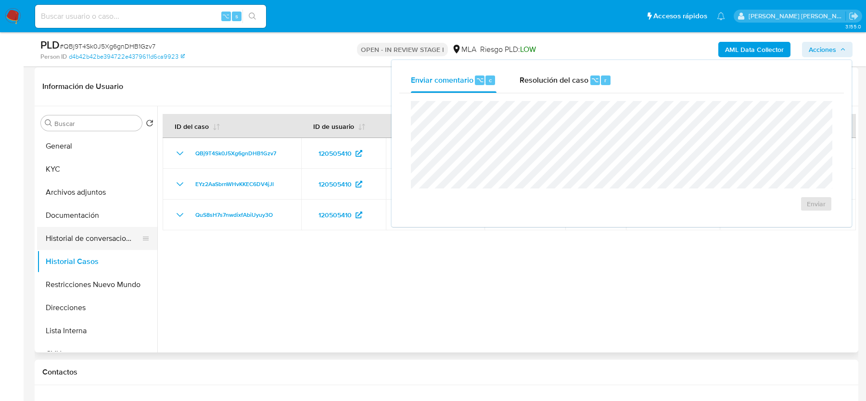
click at [85, 237] on button "Historial de conversaciones" at bounding box center [93, 238] width 113 height 23
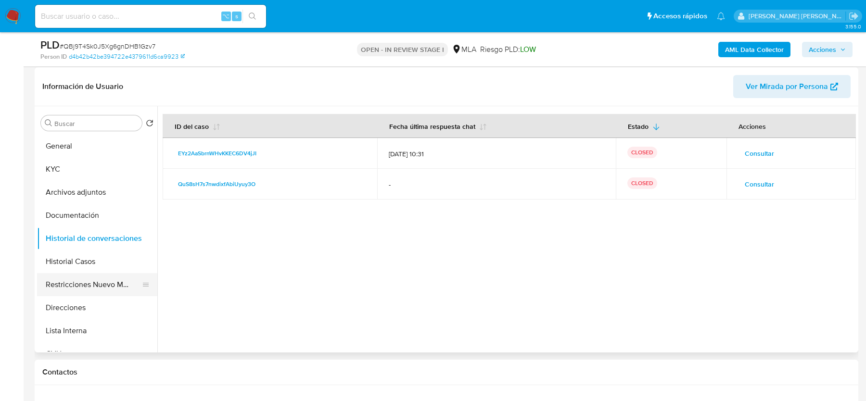
click at [86, 274] on button "Restricciones Nuevo Mundo" at bounding box center [93, 284] width 113 height 23
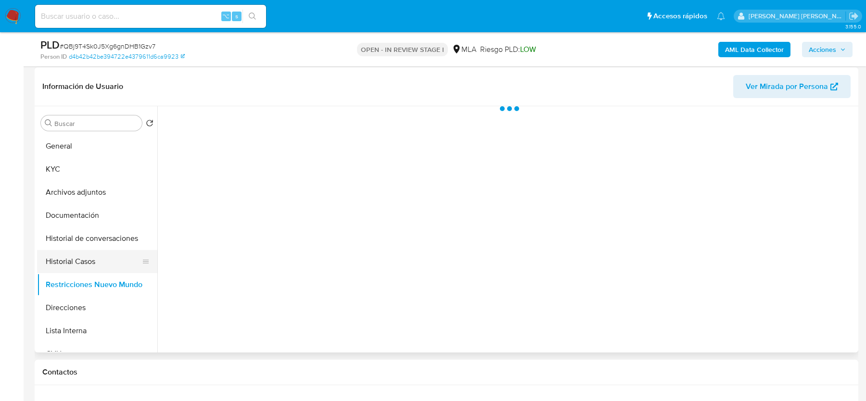
click at [86, 259] on button "Historial Casos" at bounding box center [93, 261] width 113 height 23
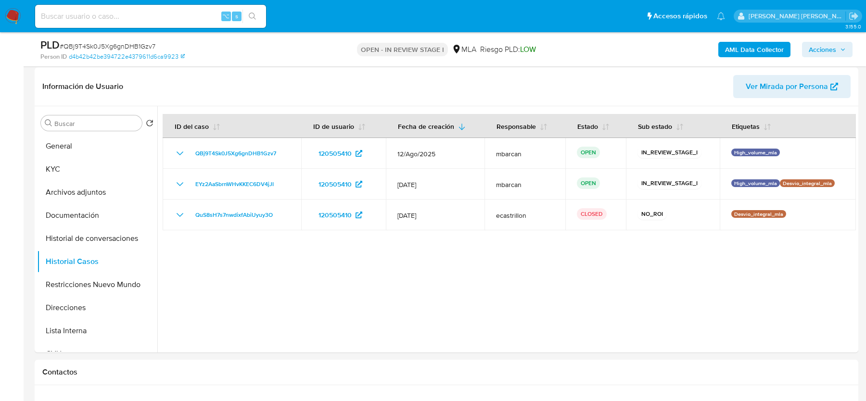
click at [838, 49] on span "Acciones" at bounding box center [827, 49] width 37 height 13
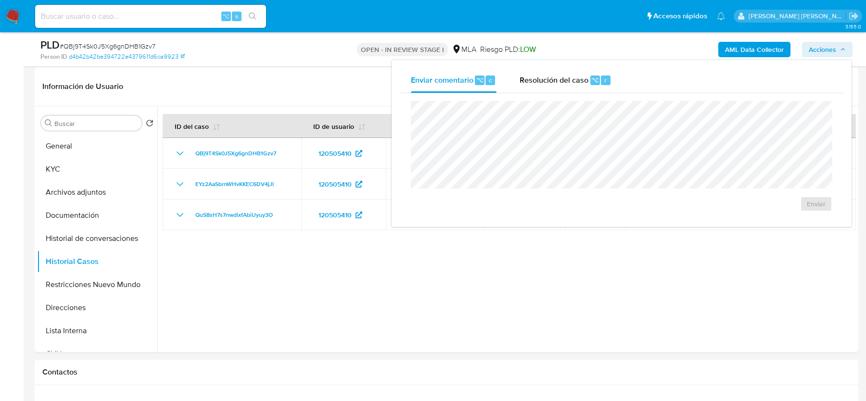
drag, startPoint x: 576, startPoint y: 83, endPoint x: 565, endPoint y: 99, distance: 19.8
click at [576, 83] on span "Resolución del caso" at bounding box center [554, 79] width 69 height 11
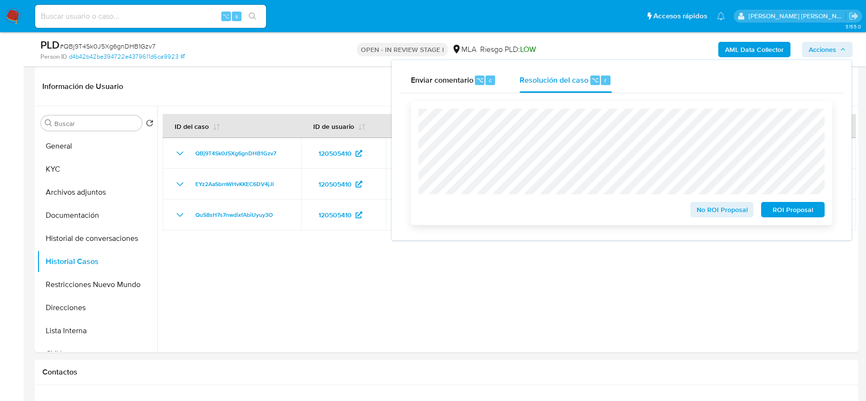
click at [696, 213] on button "No ROI Proposal" at bounding box center [723, 209] width 64 height 15
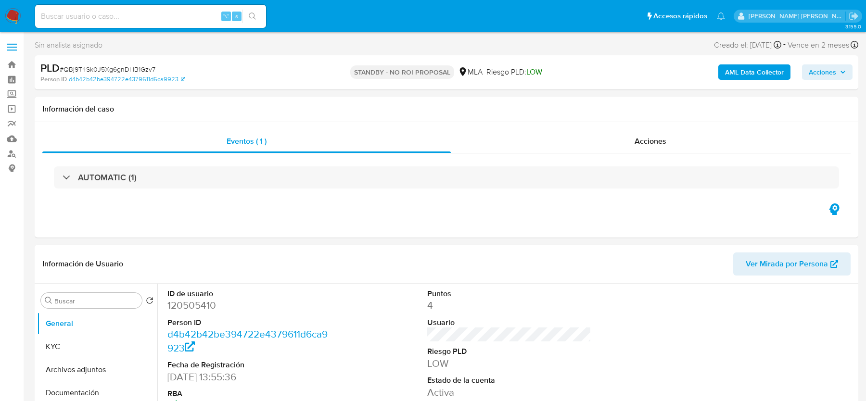
select select "10"
click at [82, 68] on span "# QBj9T4Sk0J5Xg6gnDHB1Gzv7" at bounding box center [108, 69] width 96 height 10
copy span "QBj9T4Sk0J5Xg6gnDHB1Gzv7"
click at [14, 12] on img at bounding box center [13, 16] width 16 height 16
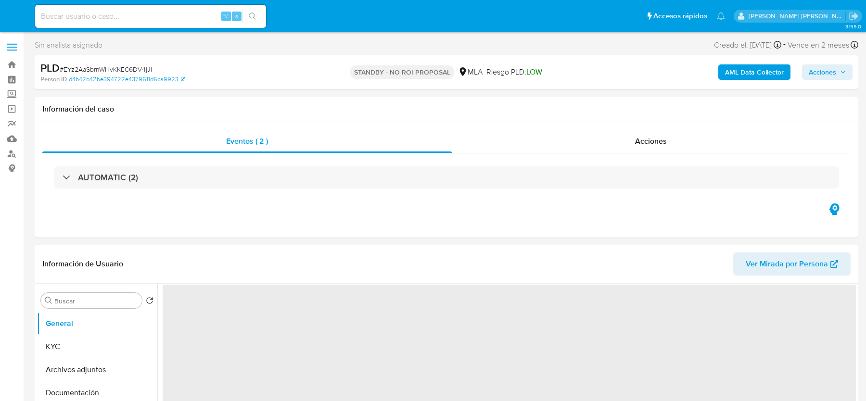
select select "10"
